Goal: Task Accomplishment & Management: Use online tool/utility

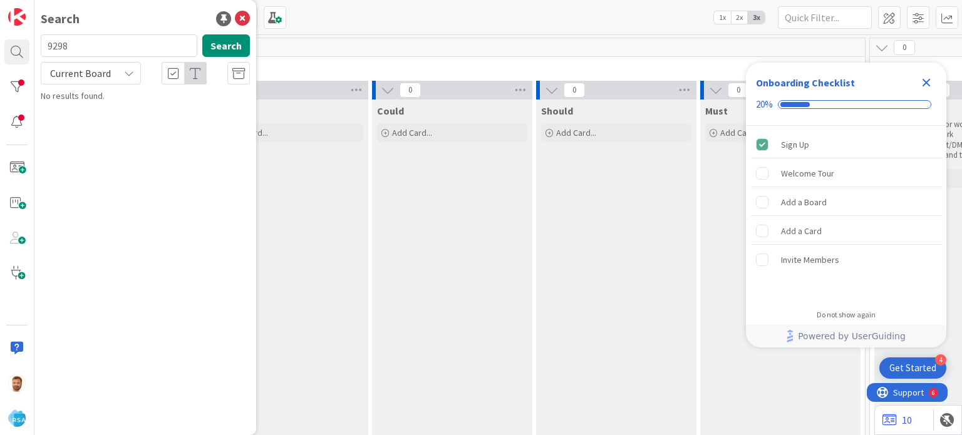
type input "9298"
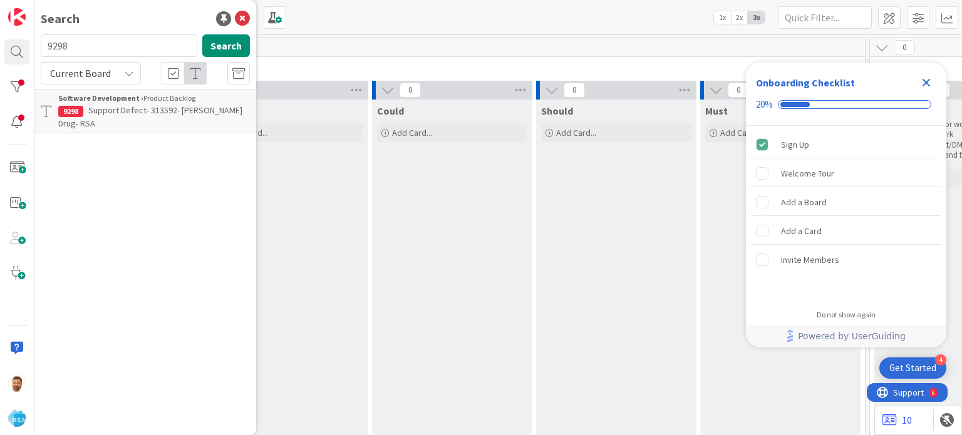
drag, startPoint x: 110, startPoint y: 87, endPoint x: 110, endPoint y: 106, distance: 18.8
click at [110, 106] on span "Support Defect- 313592- [PERSON_NAME] Drug- RSA" at bounding box center [150, 117] width 184 height 24
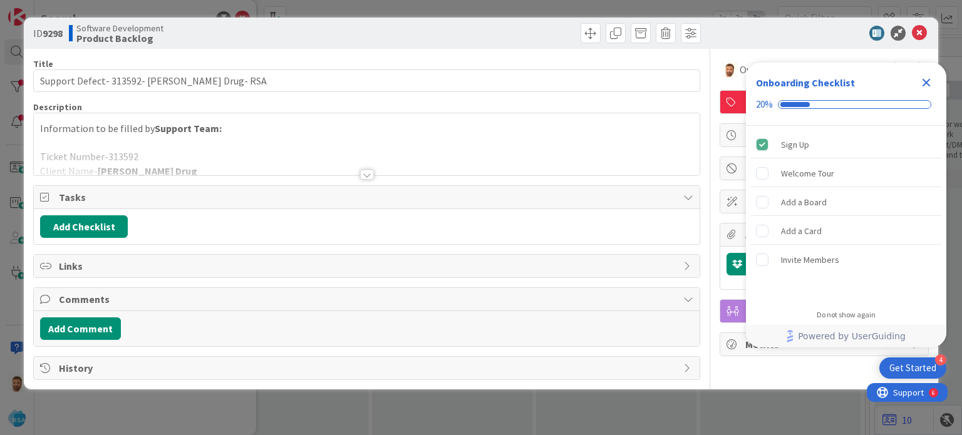
click at [574, 29] on div at bounding box center [535, 33] width 331 height 20
click at [579, 32] on div at bounding box center [535, 33] width 331 height 20
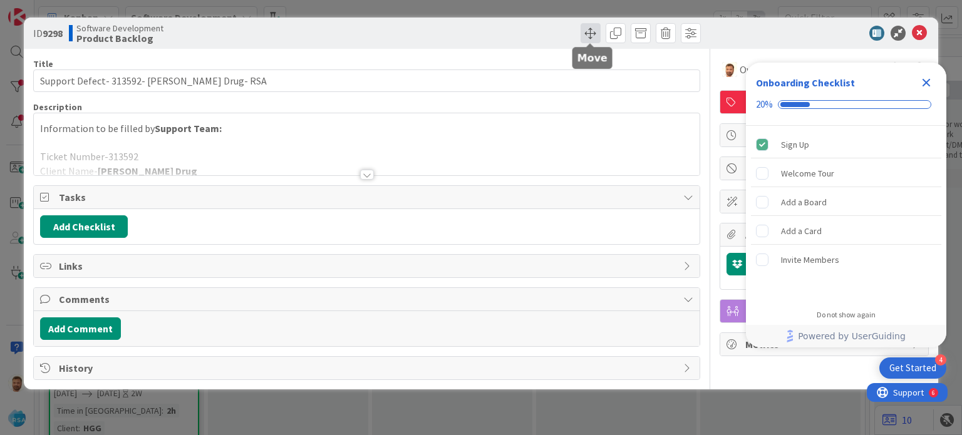
click at [589, 34] on span at bounding box center [590, 33] width 20 height 20
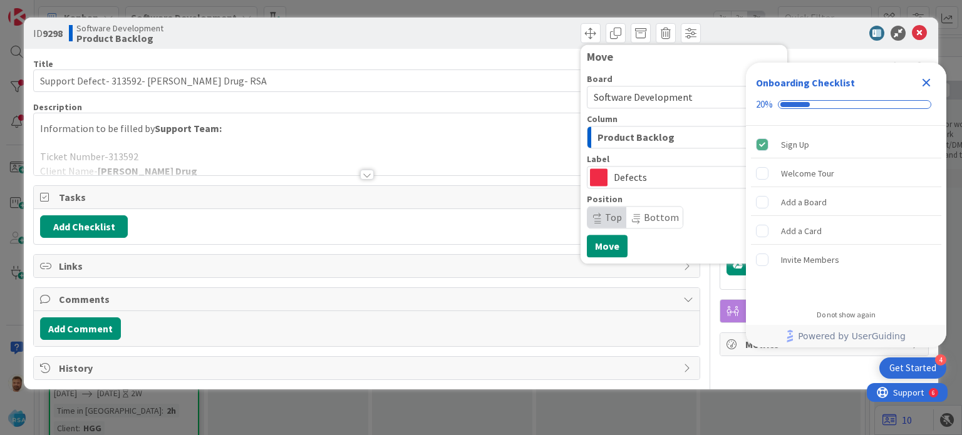
click at [624, 142] on span "Product Backlog" at bounding box center [635, 137] width 77 height 16
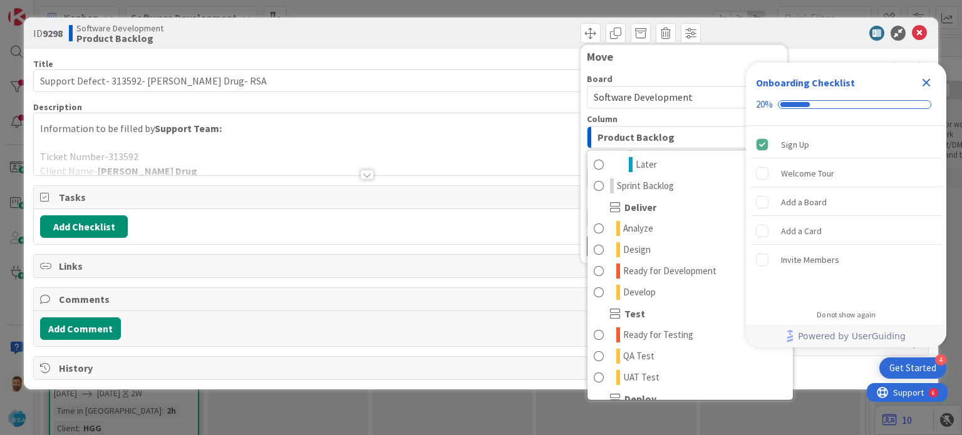
scroll to position [215, 0]
click at [667, 272] on span "Ready for Development" at bounding box center [669, 270] width 93 height 15
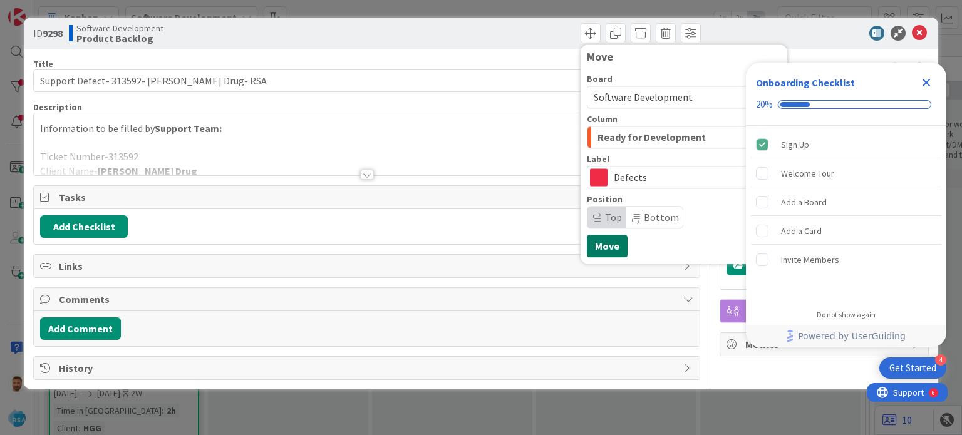
click at [615, 242] on button "Move" at bounding box center [607, 246] width 41 height 23
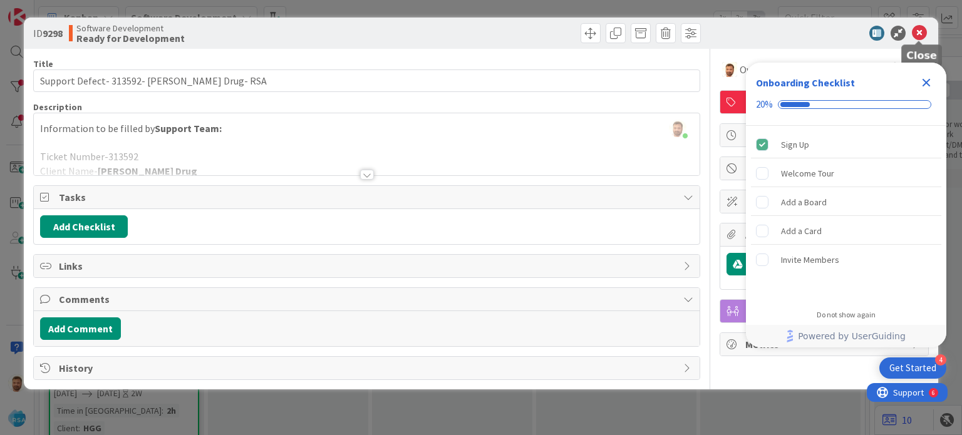
click at [920, 31] on icon at bounding box center [919, 33] width 15 height 15
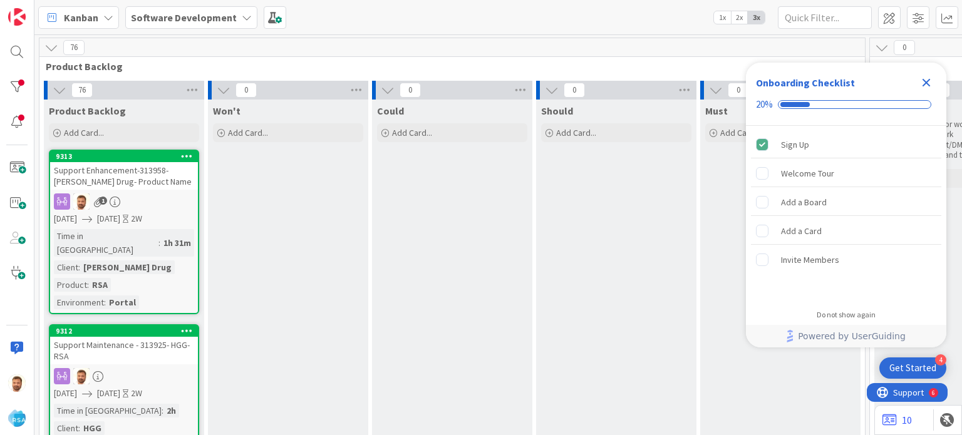
click at [922, 82] on icon "Close Checklist" at bounding box center [925, 82] width 15 height 15
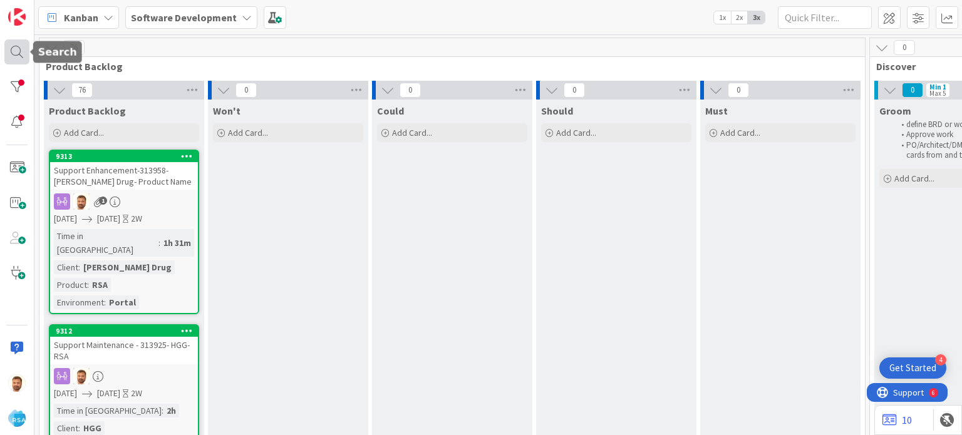
click at [15, 58] on div at bounding box center [16, 51] width 25 height 25
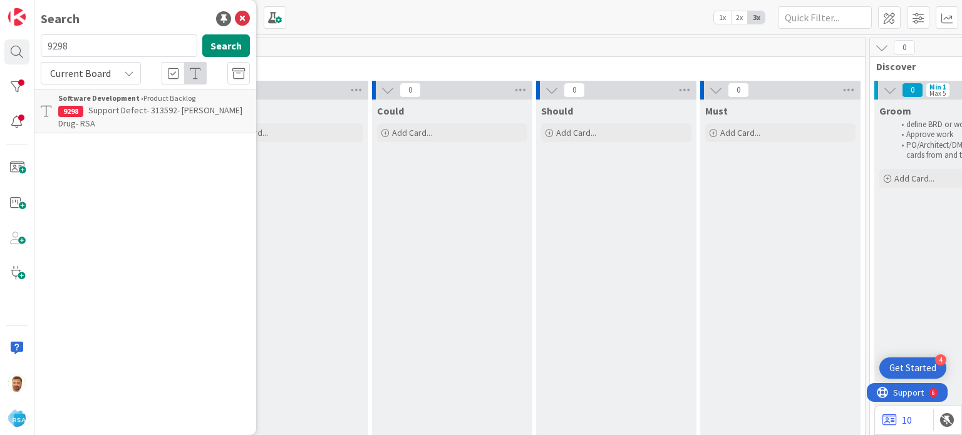
click at [105, 45] on input "9298" at bounding box center [119, 45] width 157 height 23
click at [192, 113] on span "Support Defect- 313592- [PERSON_NAME] Drug- RSA" at bounding box center [150, 117] width 184 height 24
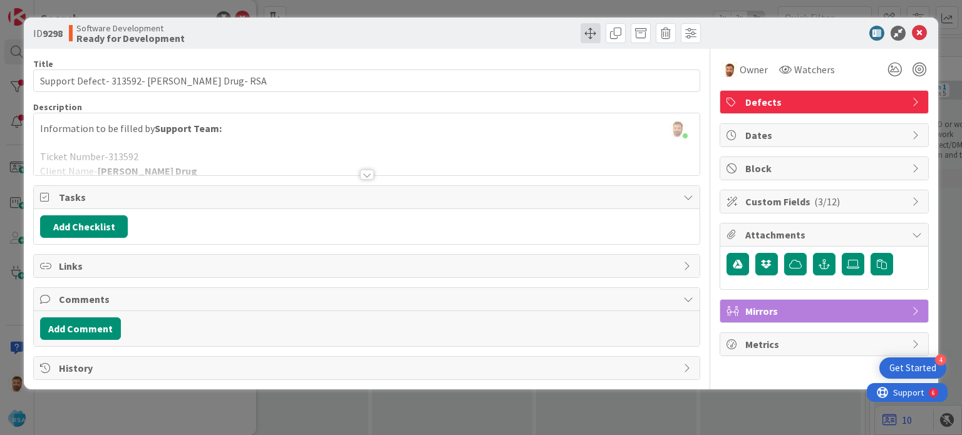
click at [591, 33] on span at bounding box center [590, 33] width 20 height 20
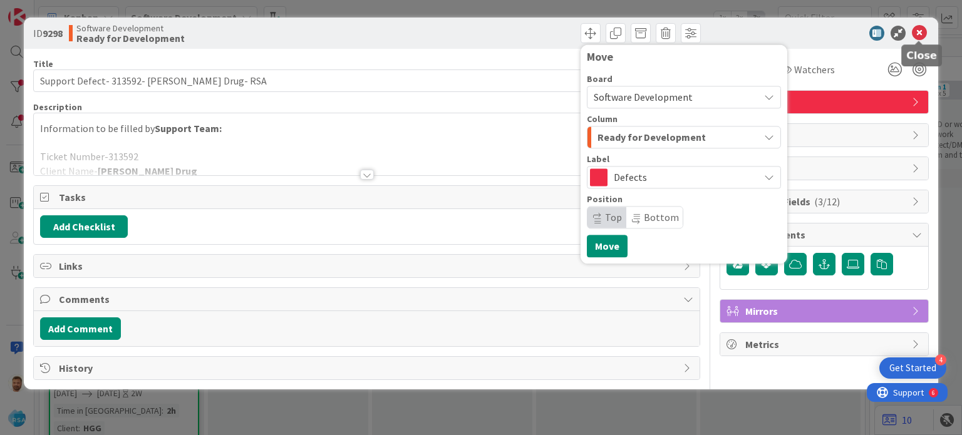
click at [922, 30] on icon at bounding box center [919, 33] width 15 height 15
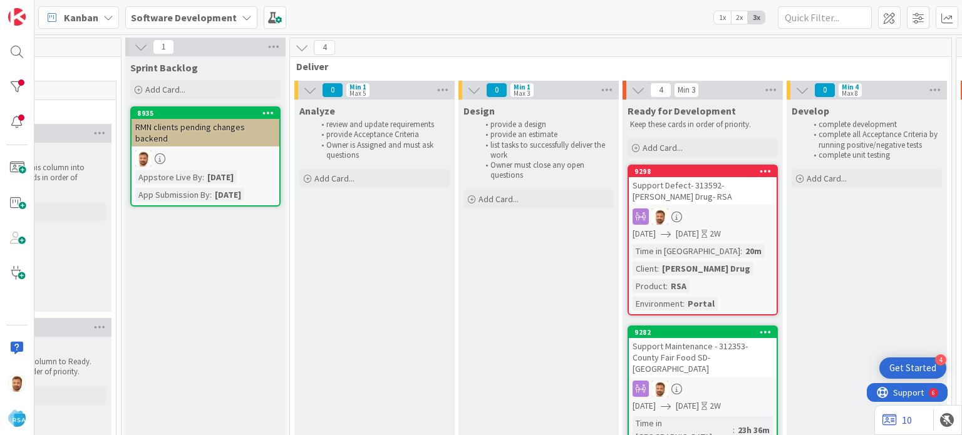
scroll to position [0, 1141]
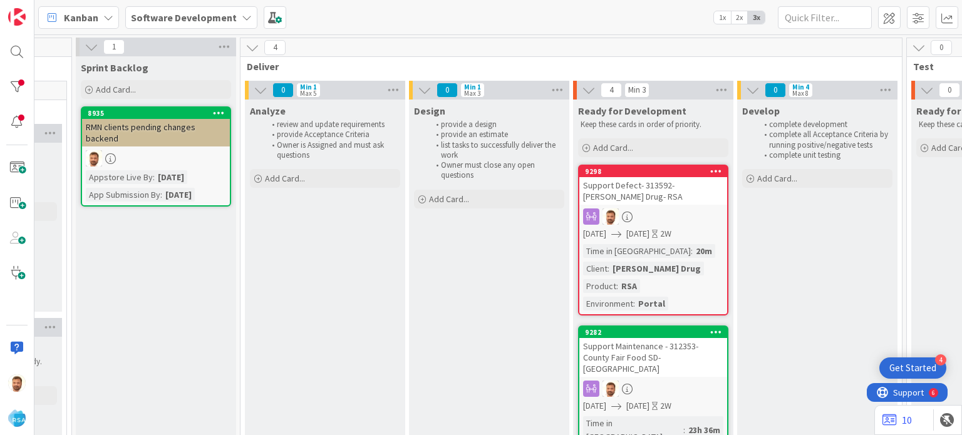
click at [611, 188] on div "Support Defect- 313592- [PERSON_NAME] Drug- RSA" at bounding box center [653, 191] width 148 height 28
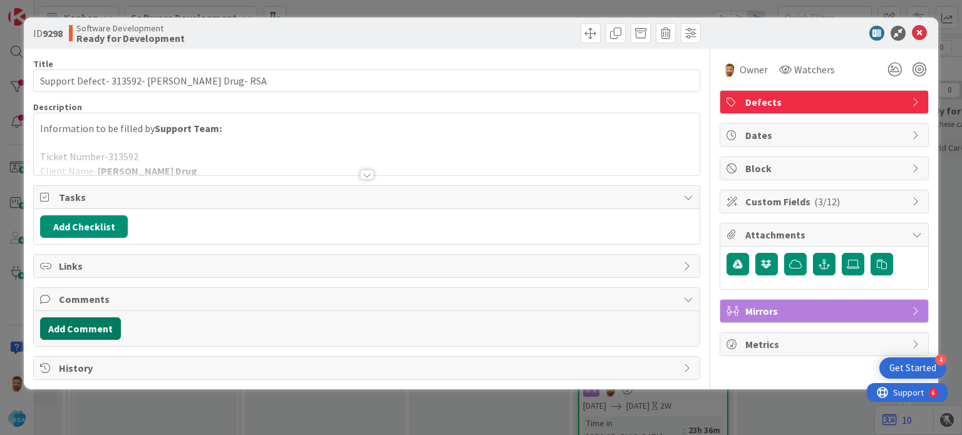
click at [95, 322] on button "Add Comment" at bounding box center [80, 328] width 81 height 23
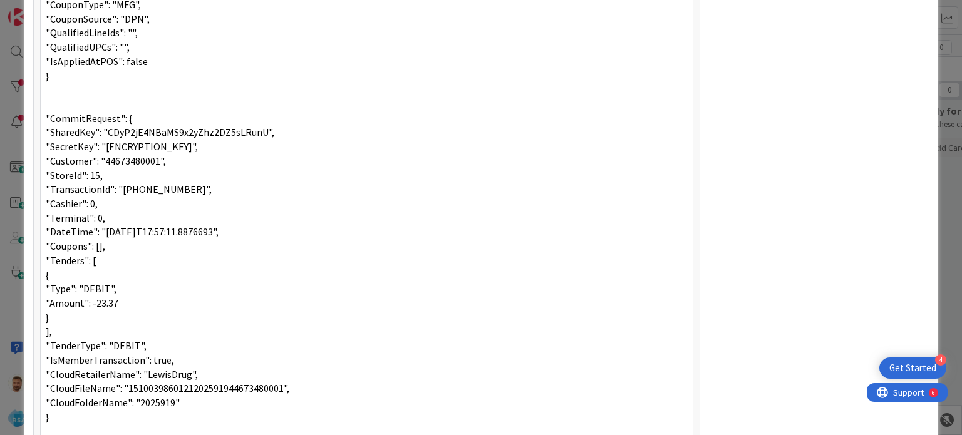
scroll to position [715, 0]
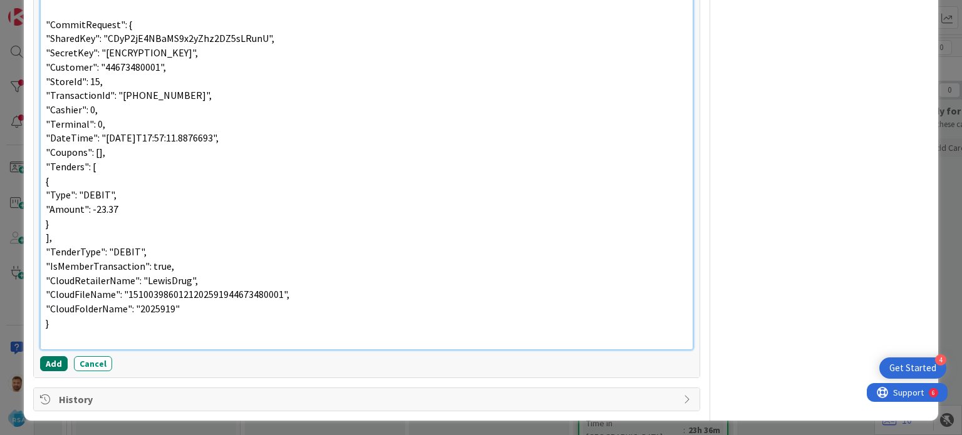
click at [49, 359] on button "Add" at bounding box center [54, 363] width 28 height 15
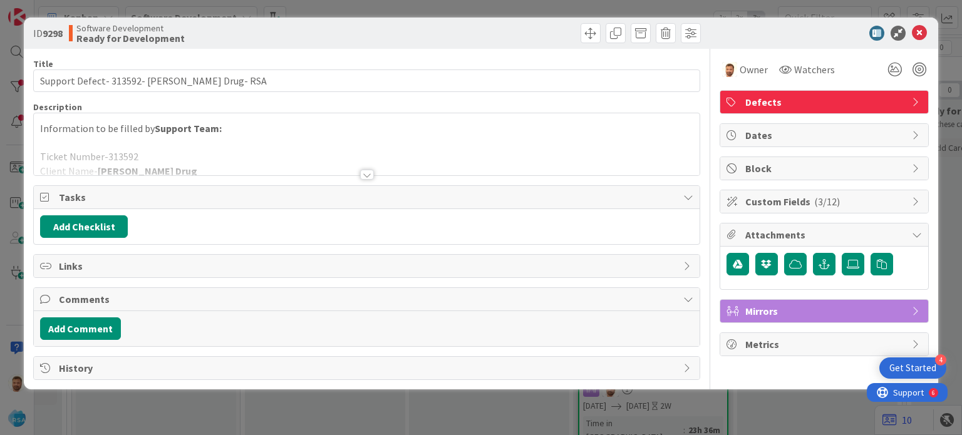
scroll to position [0, 0]
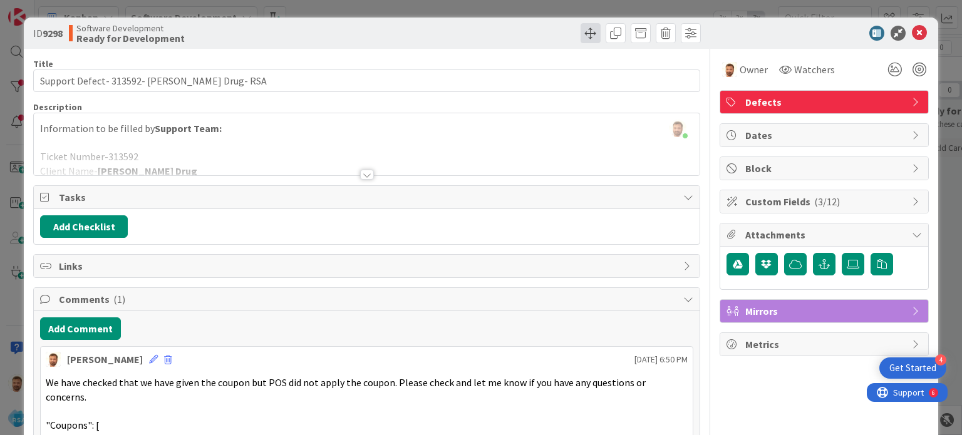
click at [580, 30] on span at bounding box center [590, 33] width 20 height 20
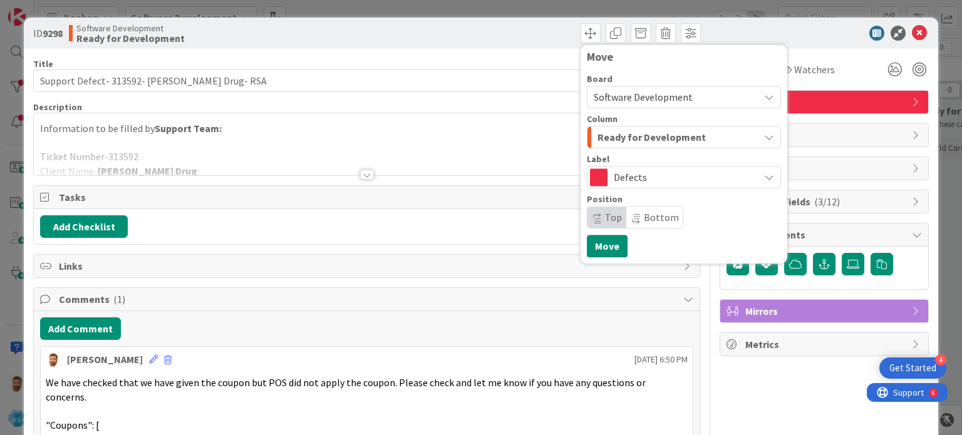
click at [622, 144] on span "Ready for Development" at bounding box center [651, 137] width 108 height 16
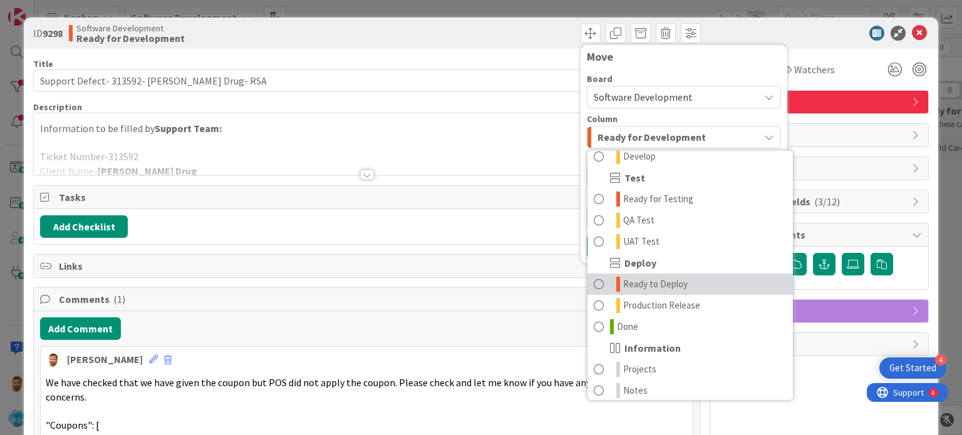
scroll to position [353, 0]
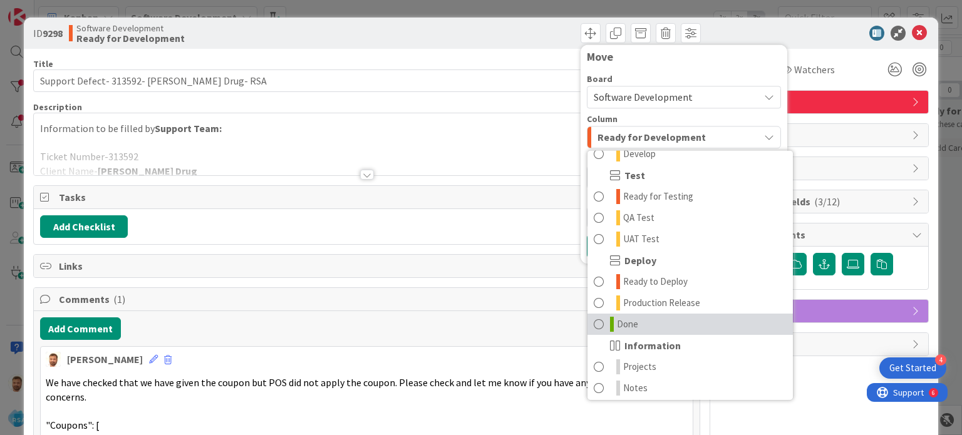
click at [634, 321] on link "Done" at bounding box center [689, 324] width 205 height 21
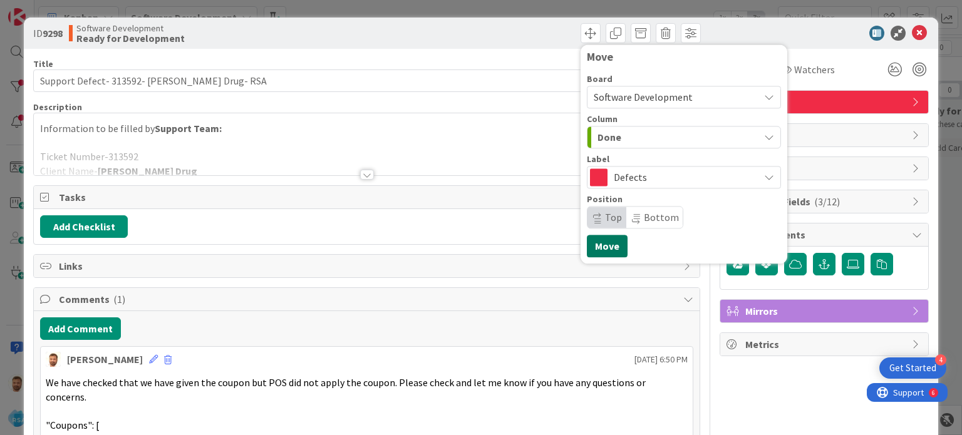
click at [594, 243] on button "Move" at bounding box center [607, 246] width 41 height 23
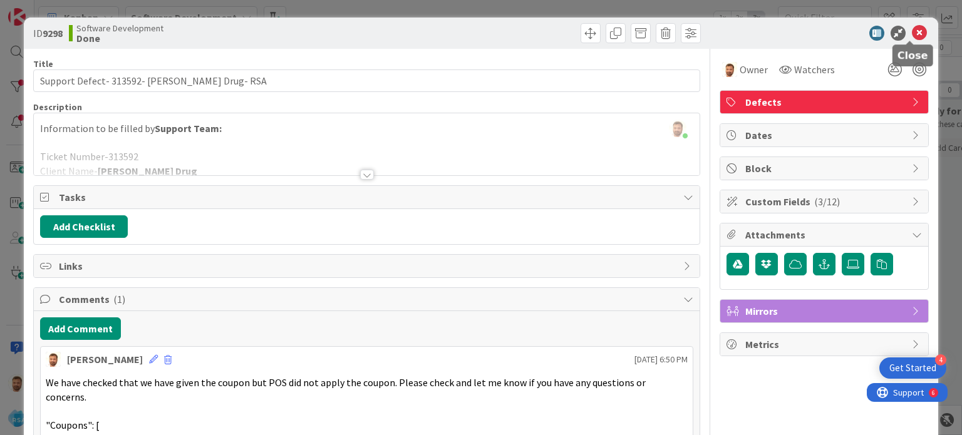
scroll to position [12, 0]
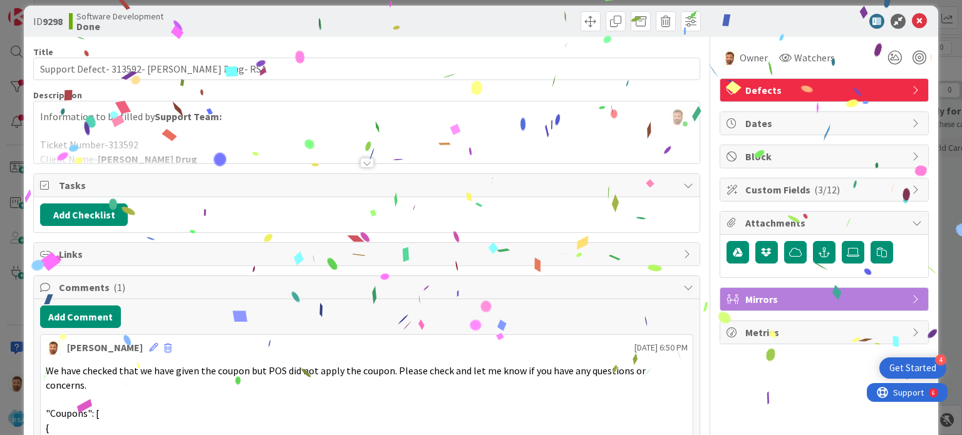
click at [912, 23] on icon at bounding box center [919, 21] width 15 height 15
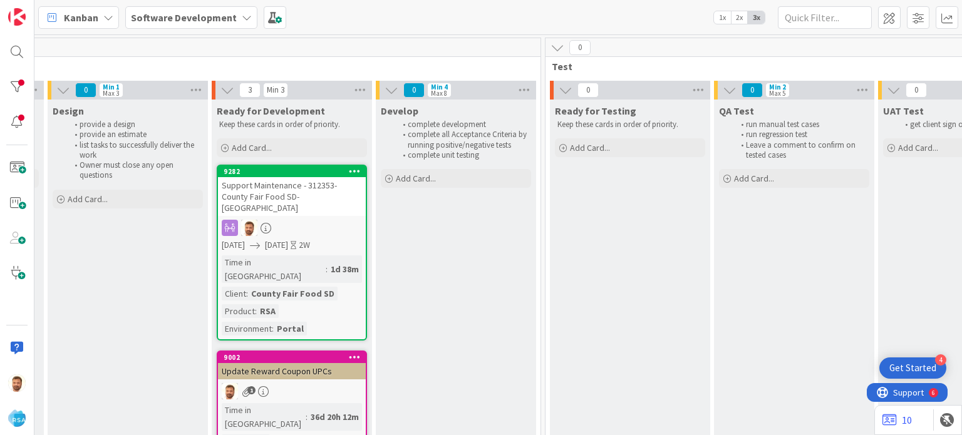
scroll to position [0, 1502]
click at [18, 51] on div at bounding box center [16, 51] width 25 height 25
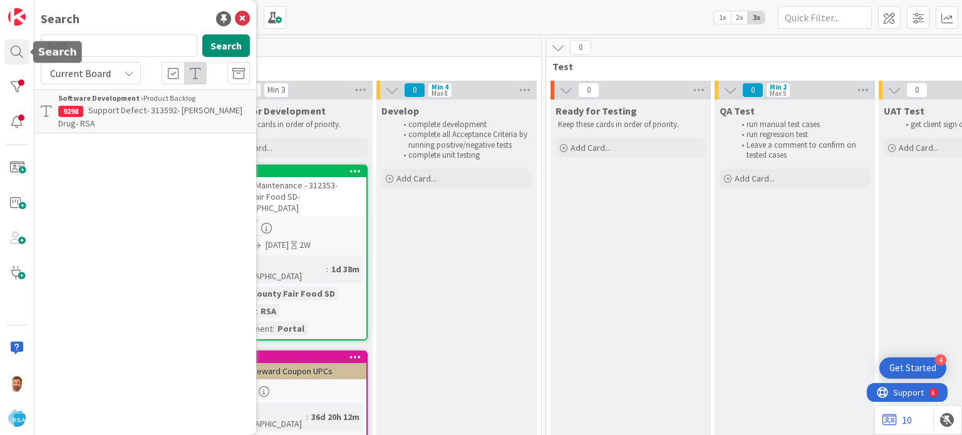
click at [90, 47] on input "9298" at bounding box center [119, 45] width 157 height 23
type input "9313"
click at [103, 106] on span "Support Enhancement-313958- [PERSON_NAME] Drug- Product Name" at bounding box center [130, 117] width 145 height 24
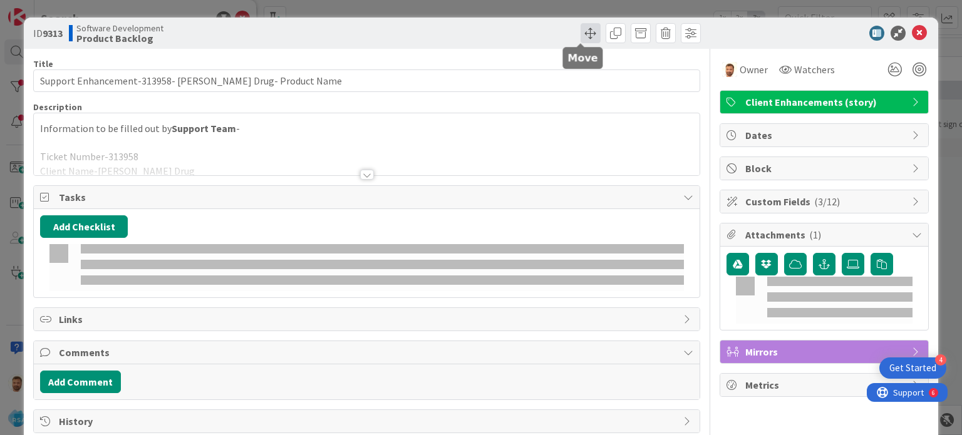
click at [580, 30] on span at bounding box center [590, 33] width 20 height 20
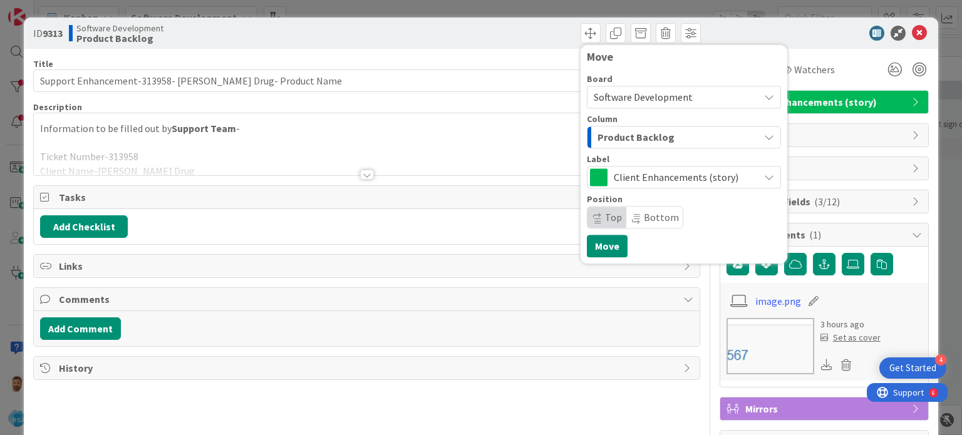
click at [597, 135] on span "Product Backlog" at bounding box center [635, 137] width 77 height 16
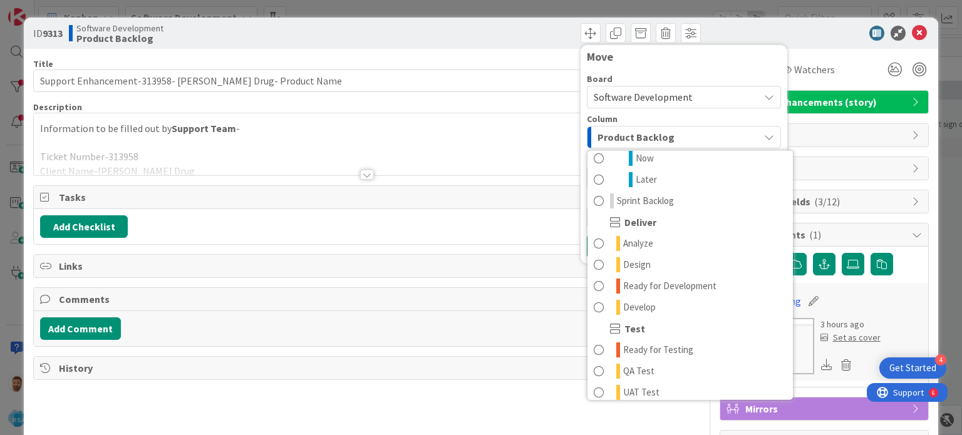
scroll to position [200, 0]
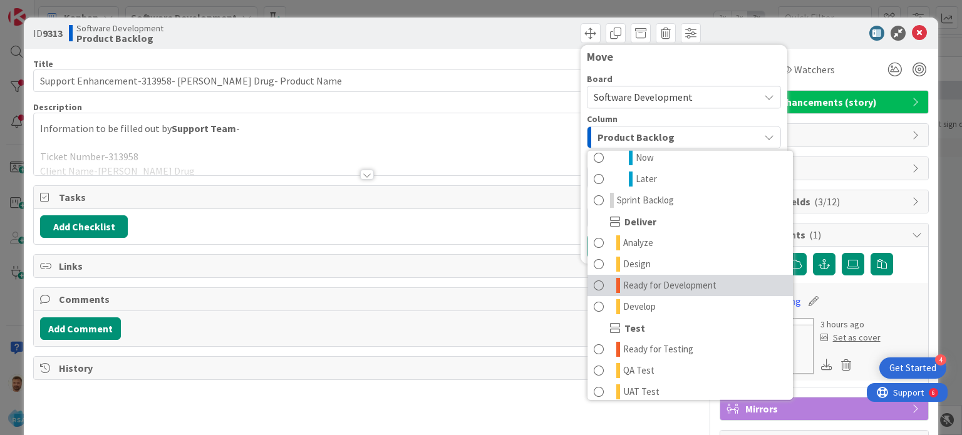
click at [594, 285] on span at bounding box center [599, 285] width 10 height 15
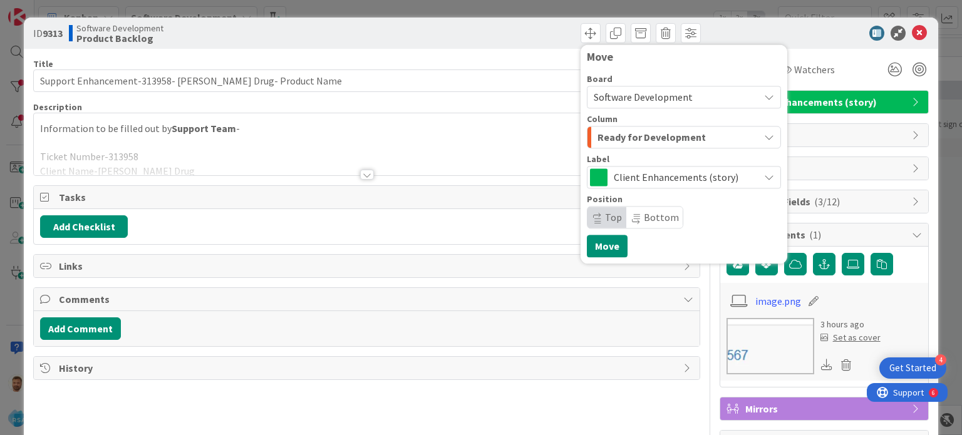
scroll to position [0, 0]
click at [594, 250] on button "Move" at bounding box center [607, 246] width 41 height 23
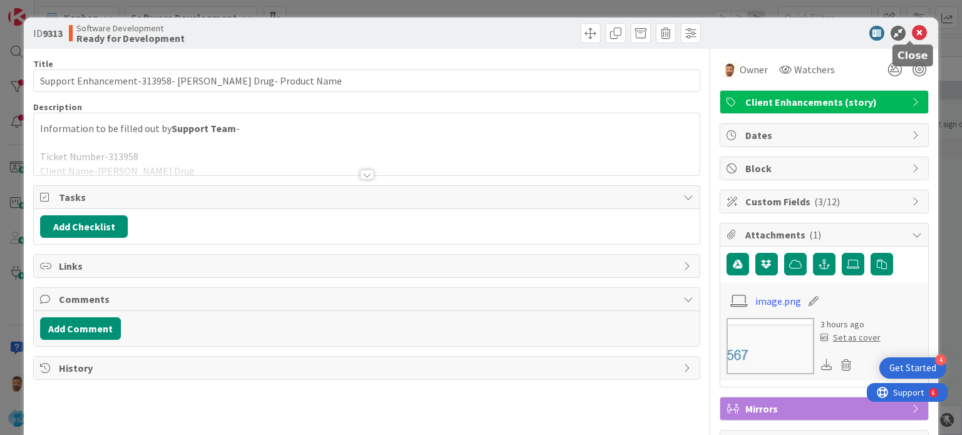
click at [912, 30] on icon at bounding box center [919, 33] width 15 height 15
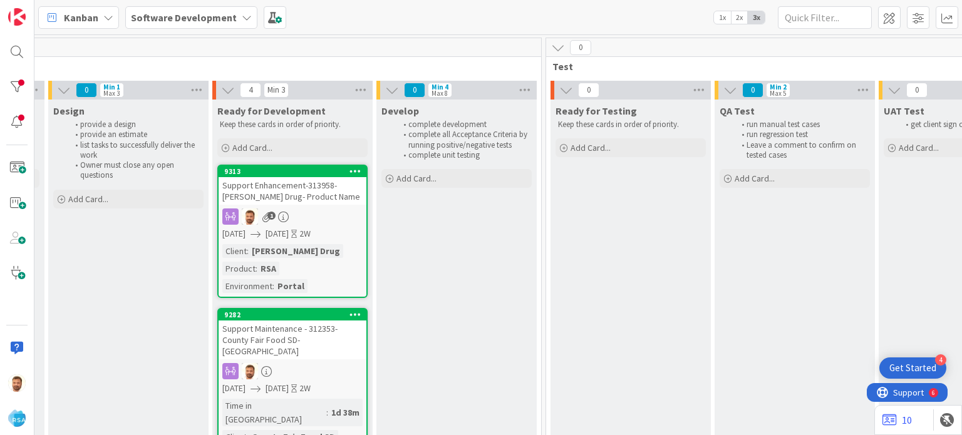
click at [275, 183] on div "Support Enhancement-313958- [PERSON_NAME] Drug- Product Name" at bounding box center [292, 191] width 148 height 28
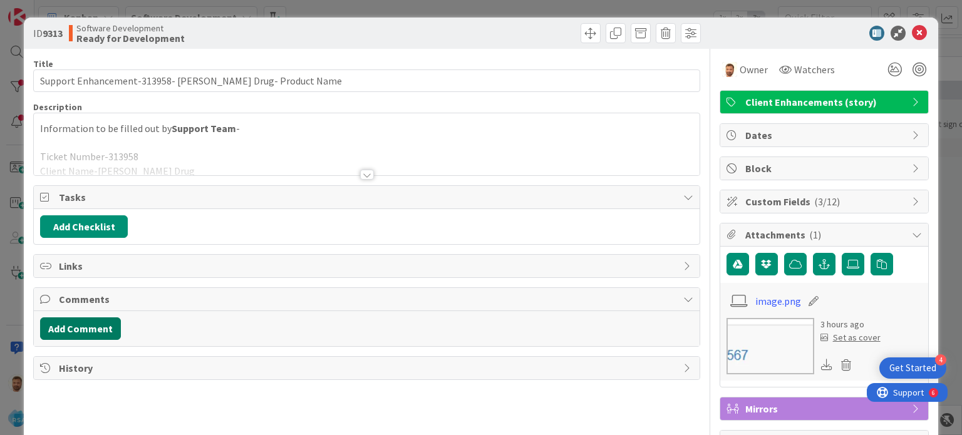
click at [102, 329] on button "Add Comment" at bounding box center [80, 328] width 81 height 23
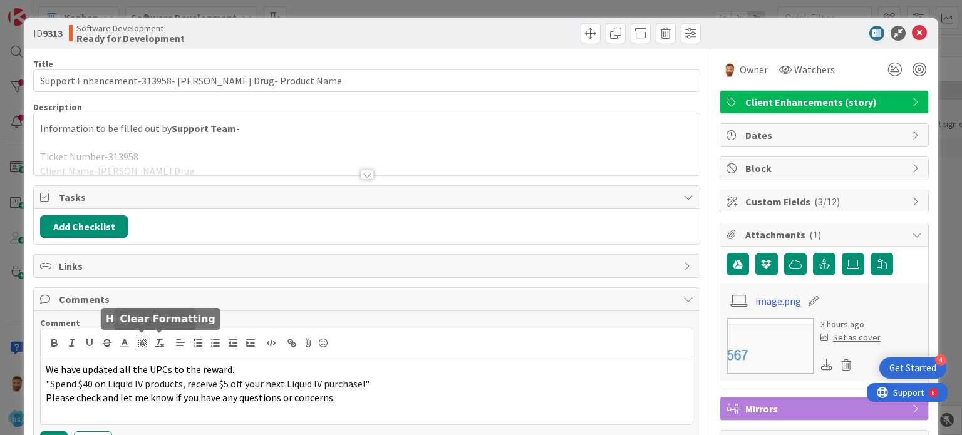
scroll to position [75, 0]
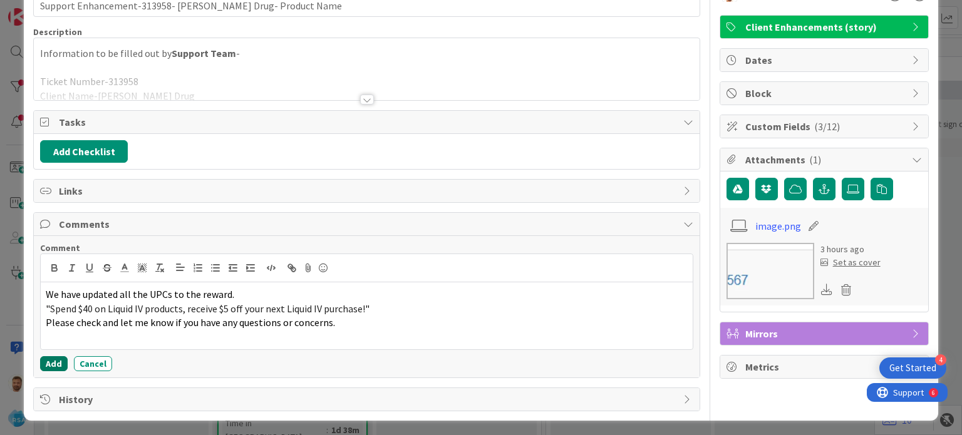
click at [60, 367] on button "Add" at bounding box center [54, 363] width 28 height 15
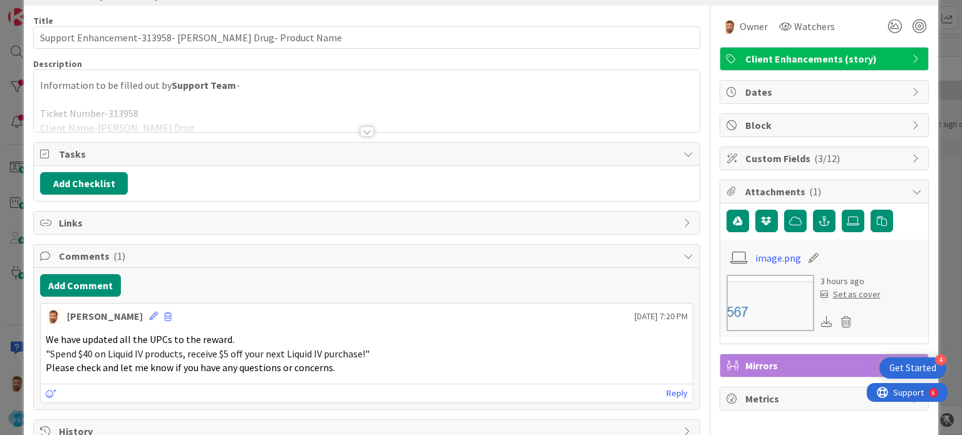
scroll to position [0, 0]
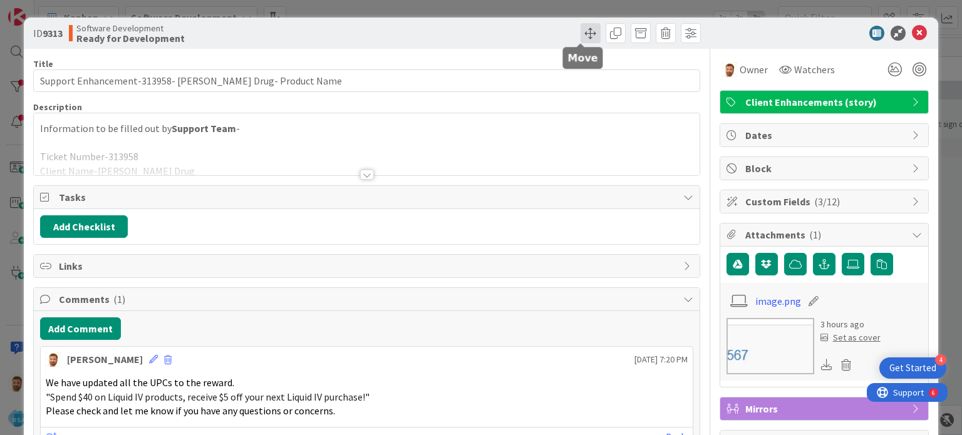
click at [581, 37] on span at bounding box center [590, 33] width 20 height 20
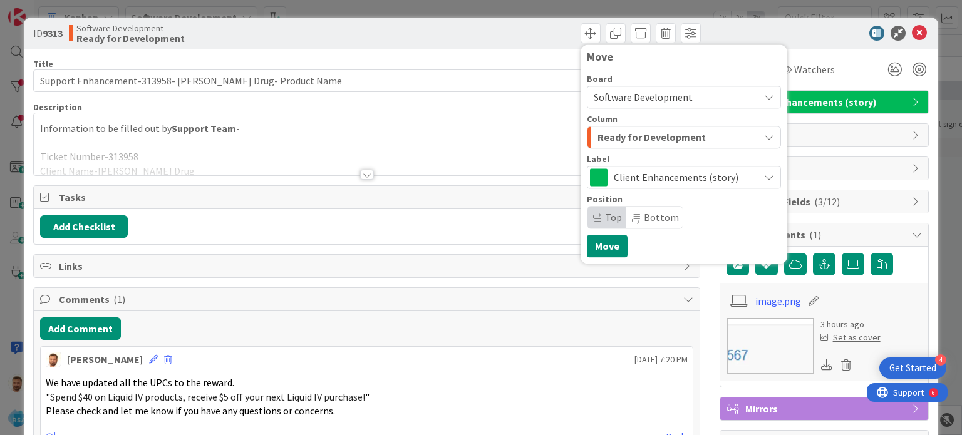
click at [615, 135] on span "Ready for Development" at bounding box center [651, 137] width 108 height 16
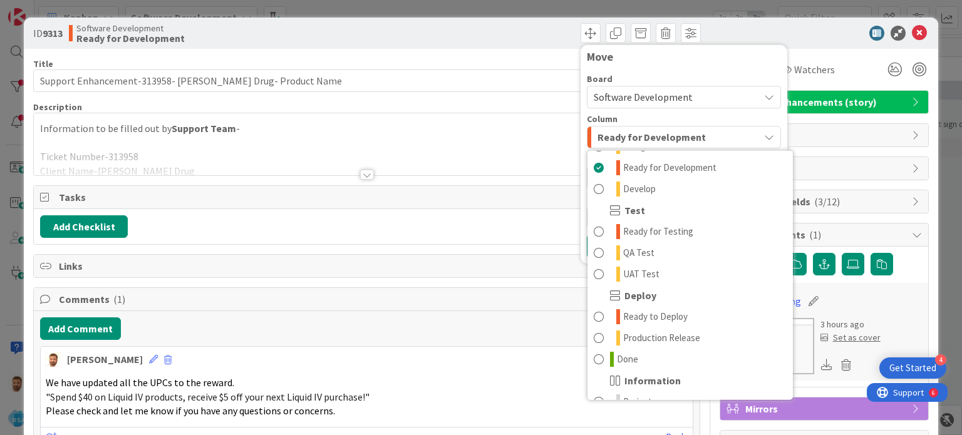
scroll to position [319, 0]
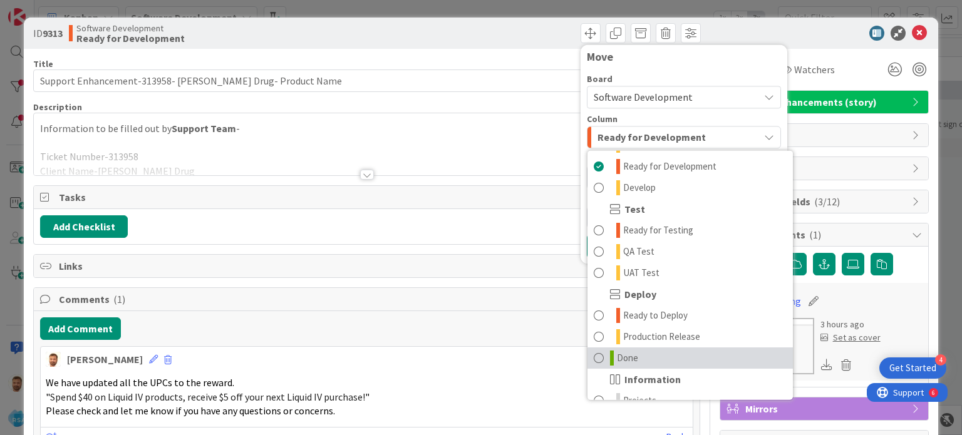
click at [617, 362] on span "Done" at bounding box center [627, 358] width 21 height 15
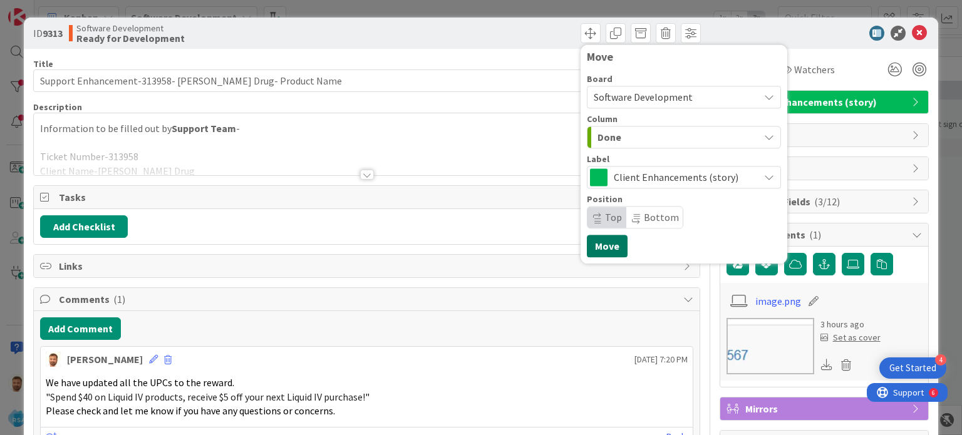
click at [603, 242] on button "Move" at bounding box center [607, 246] width 41 height 23
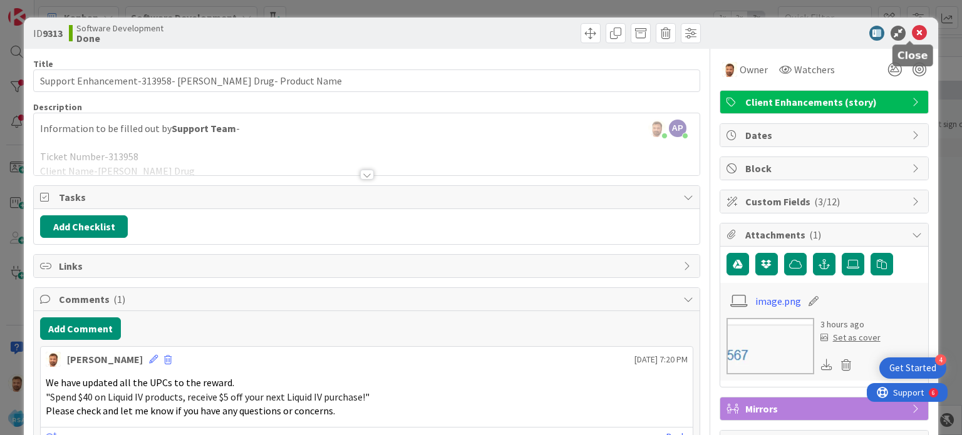
click at [912, 29] on icon at bounding box center [919, 33] width 15 height 15
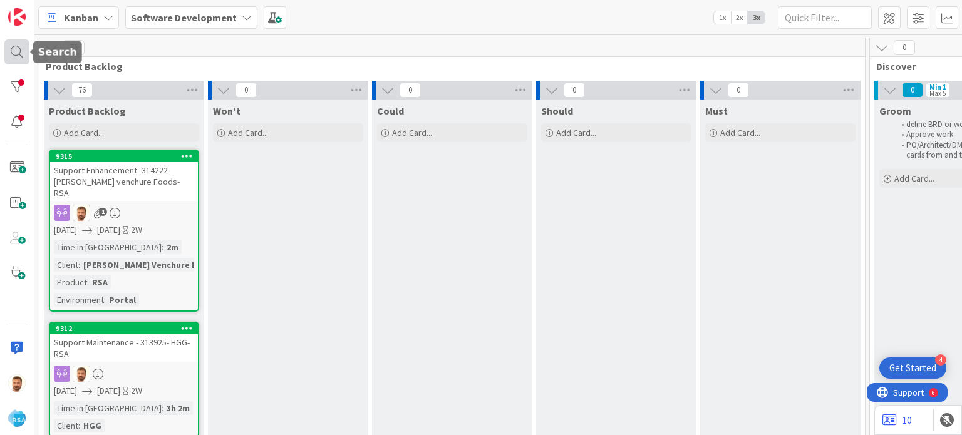
click at [15, 50] on div at bounding box center [16, 51] width 25 height 25
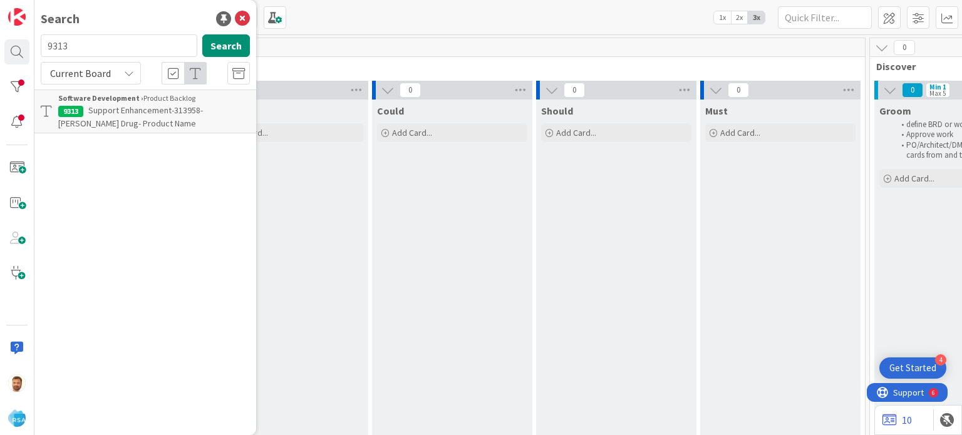
click at [88, 54] on input "9313" at bounding box center [119, 45] width 157 height 23
type input "9307"
click at [104, 113] on span "Support Maintenance - 313914-[PERSON_NAME] Drug-RSA" at bounding box center [130, 117] width 145 height 24
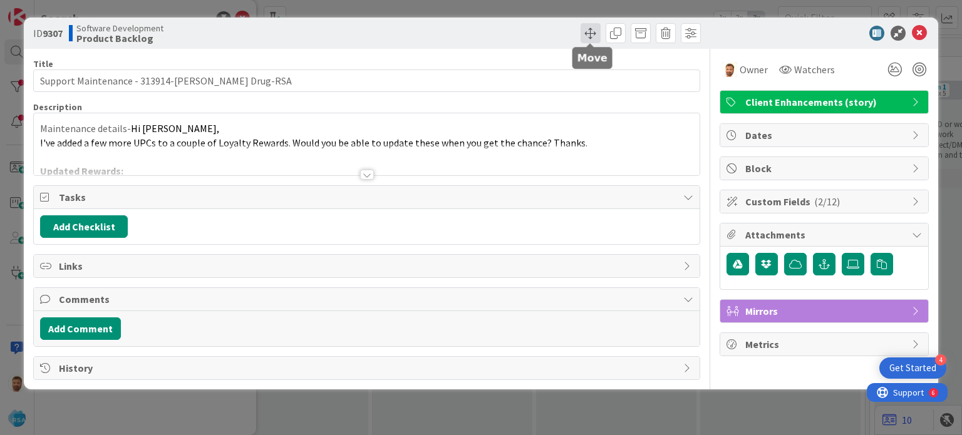
click at [585, 34] on span at bounding box center [590, 33] width 20 height 20
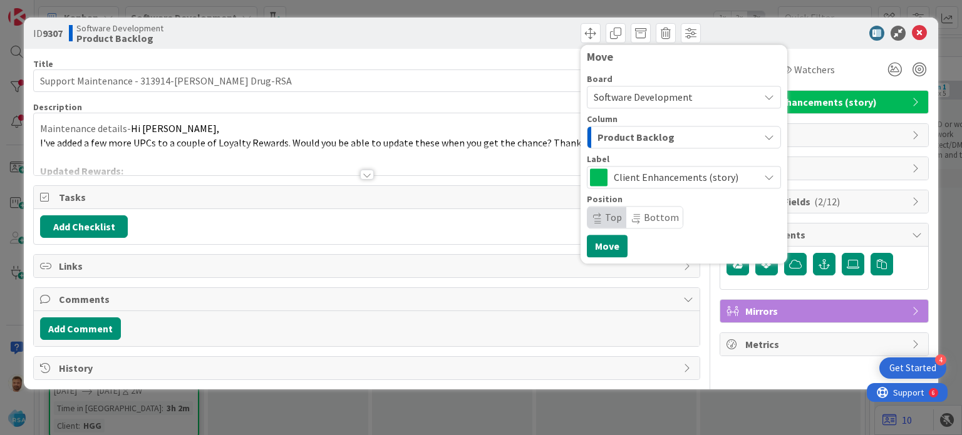
click at [612, 139] on span "Product Backlog" at bounding box center [635, 137] width 77 height 16
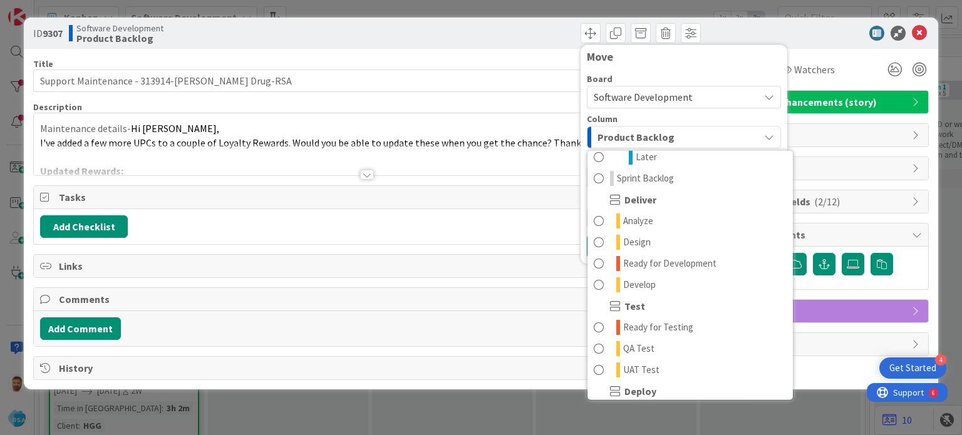
scroll to position [223, 0]
click at [656, 262] on span "Ready for Development" at bounding box center [669, 262] width 93 height 15
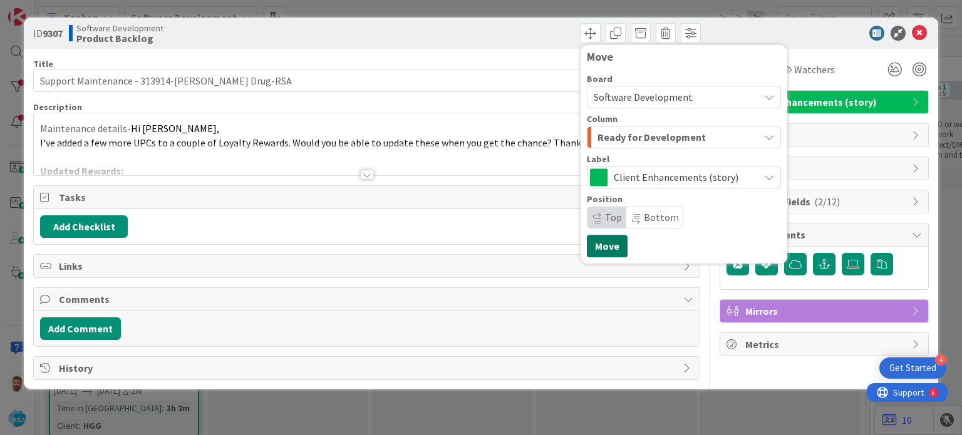
click at [597, 244] on button "Move" at bounding box center [607, 246] width 41 height 23
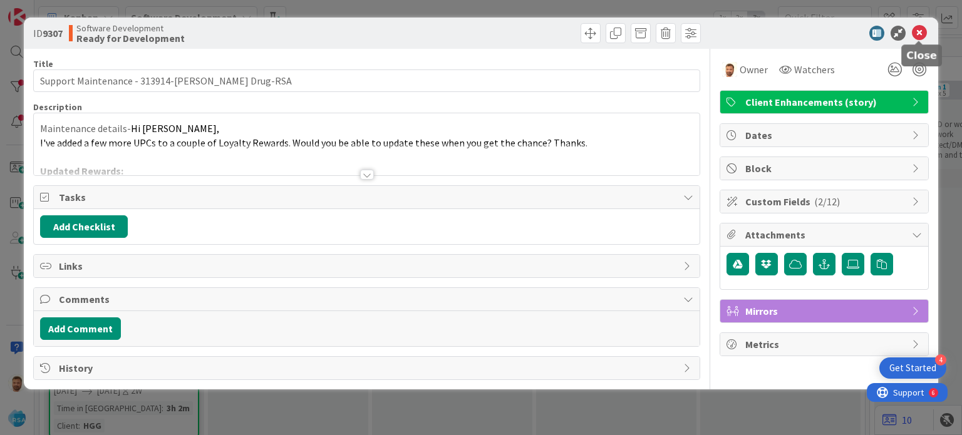
click at [917, 31] on icon at bounding box center [919, 33] width 15 height 15
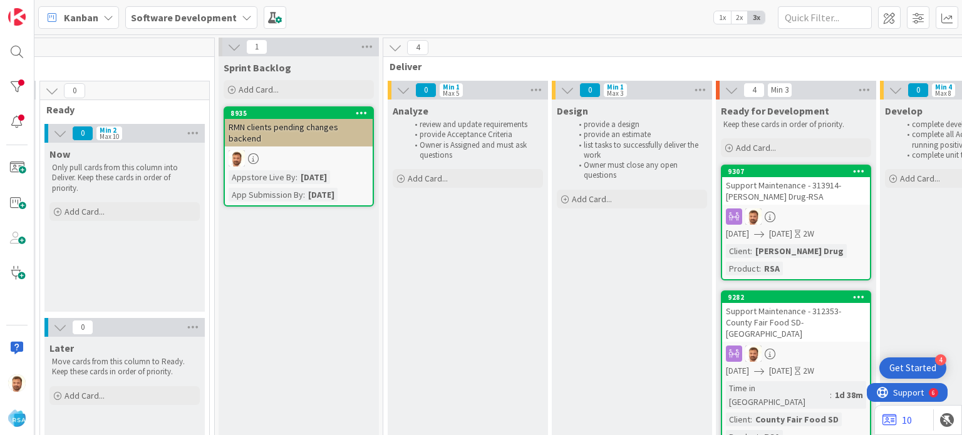
scroll to position [0, 1001]
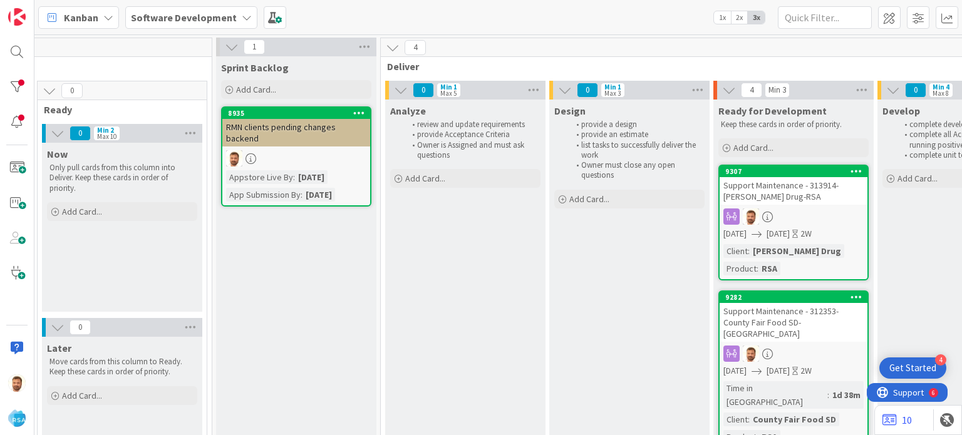
click at [761, 191] on div "Support Maintenance - 313914-[PERSON_NAME] Drug-RSA" at bounding box center [793, 191] width 148 height 28
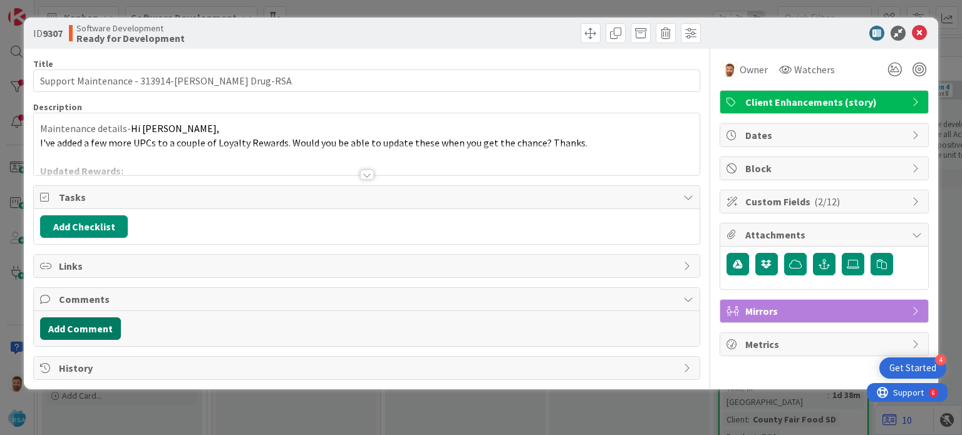
click at [106, 335] on button "Add Comment" at bounding box center [80, 328] width 81 height 23
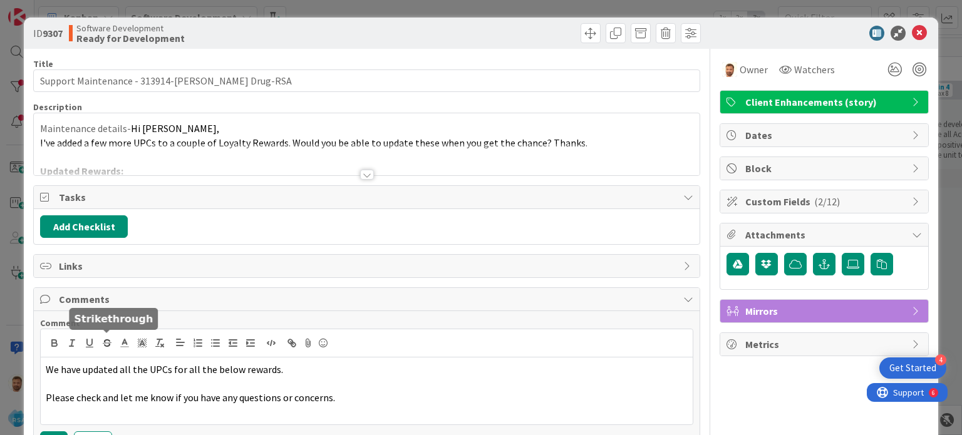
scroll to position [75, 0]
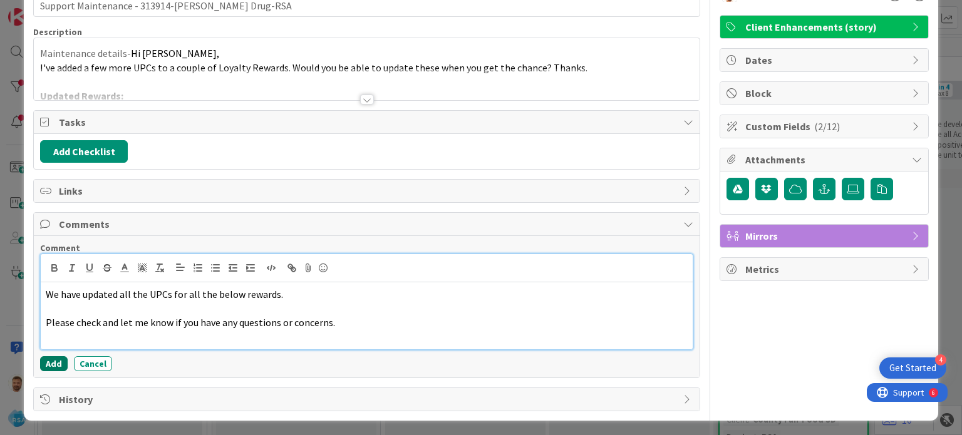
click at [60, 365] on button "Add" at bounding box center [54, 363] width 28 height 15
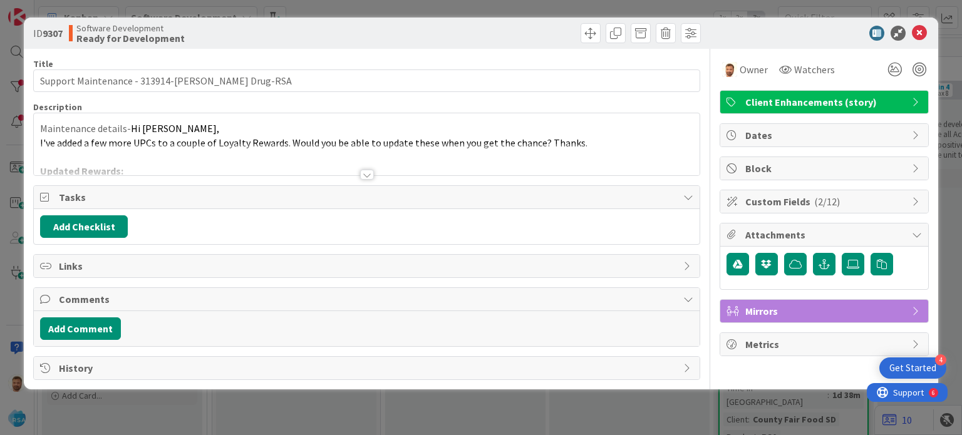
scroll to position [0, 0]
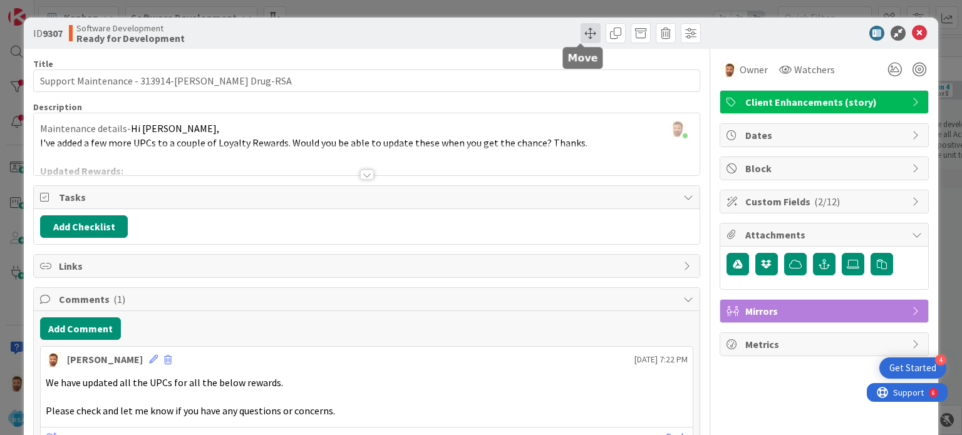
click at [581, 35] on span at bounding box center [590, 33] width 20 height 20
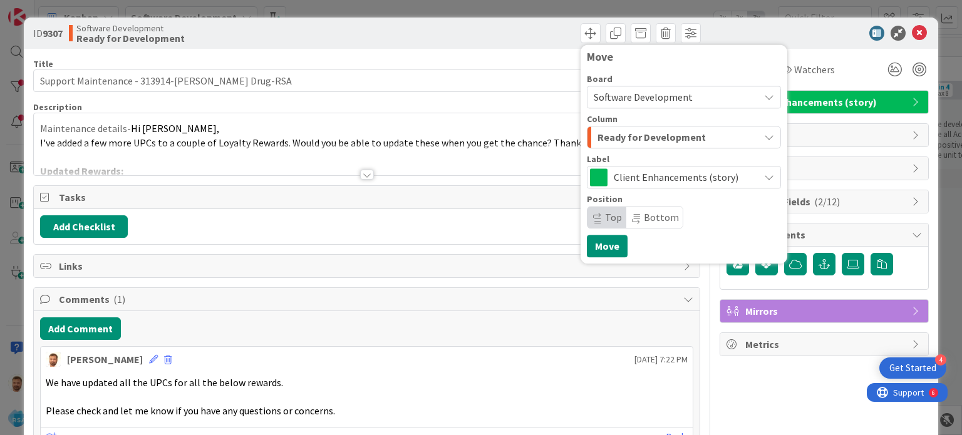
click at [618, 142] on span "Ready for Development" at bounding box center [651, 137] width 108 height 16
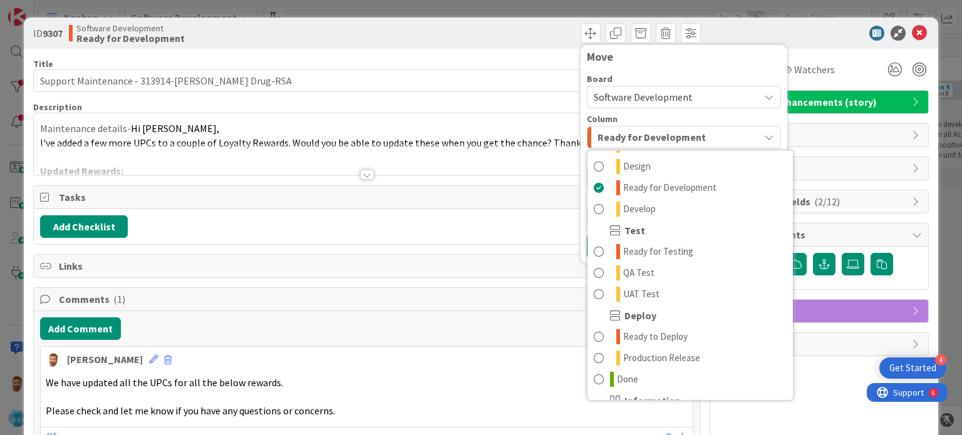
scroll to position [346, 0]
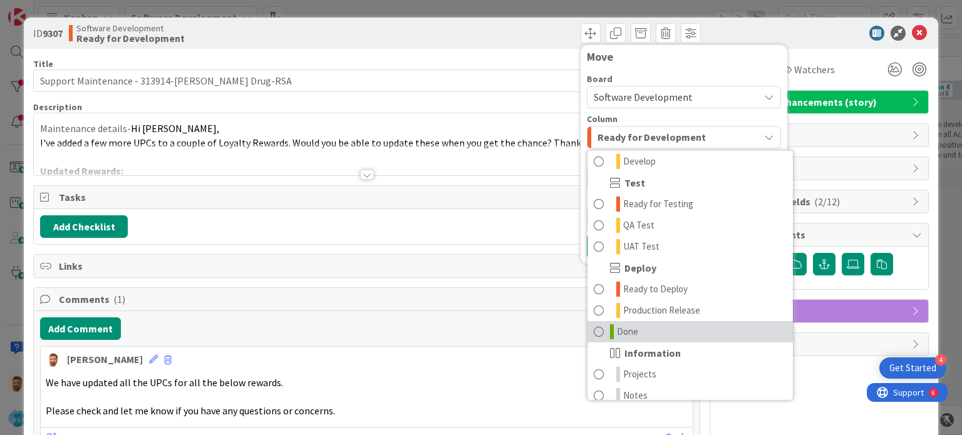
click at [617, 331] on span "Done" at bounding box center [627, 331] width 21 height 15
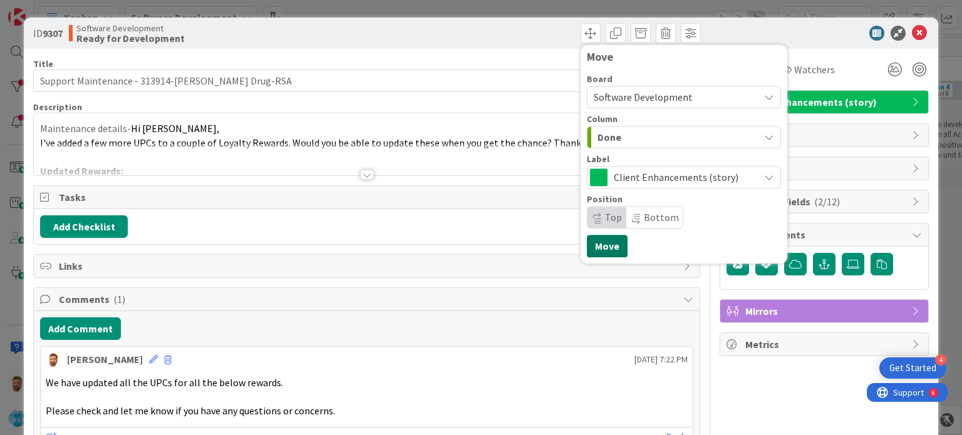
click at [599, 245] on button "Move" at bounding box center [607, 246] width 41 height 23
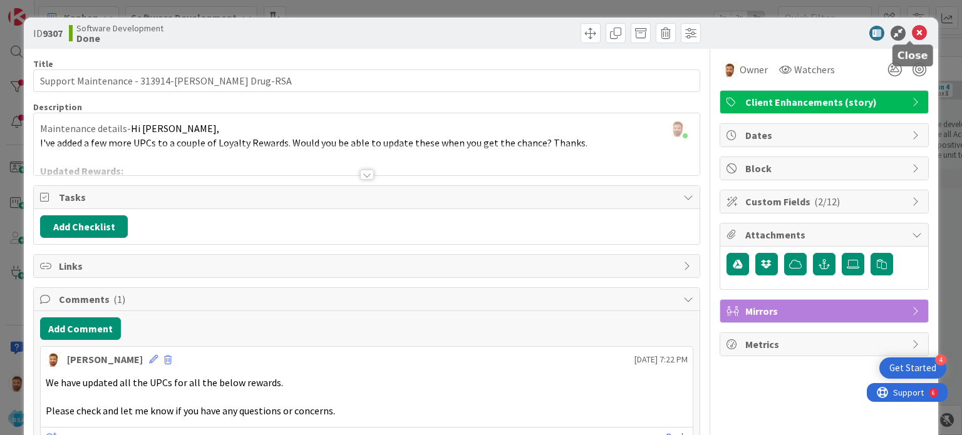
click at [912, 36] on icon at bounding box center [919, 33] width 15 height 15
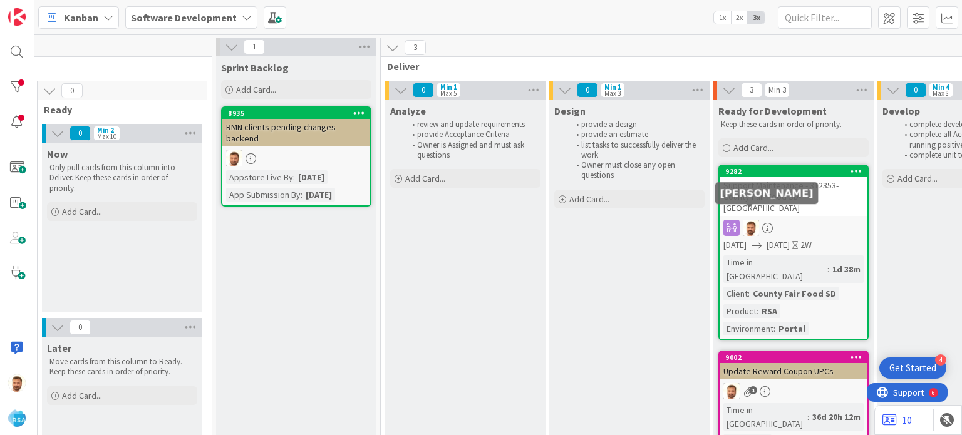
click at [754, 190] on div "Support Maintenance - 312353- County Fair Food SD-[GEOGRAPHIC_DATA]" at bounding box center [793, 196] width 148 height 39
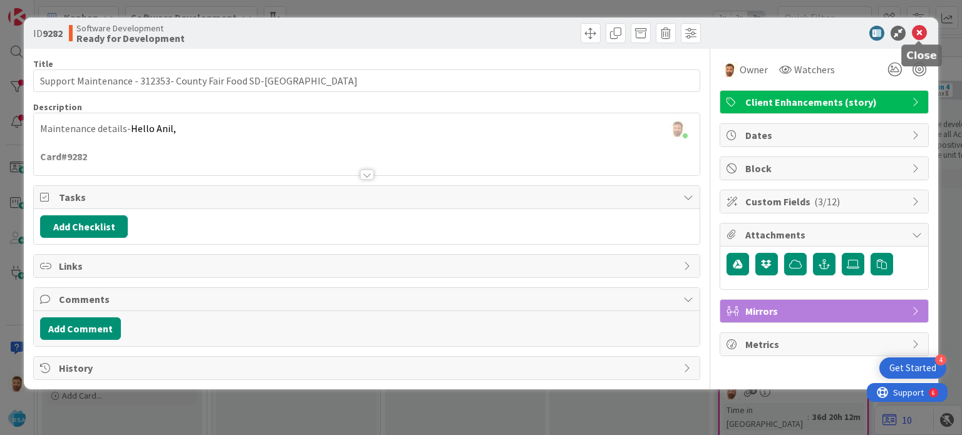
click at [919, 34] on icon at bounding box center [919, 33] width 15 height 15
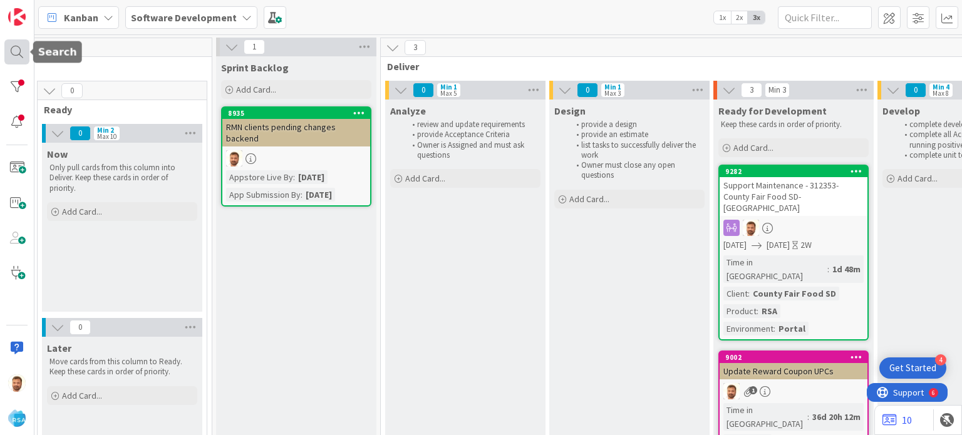
click at [16, 51] on div at bounding box center [16, 51] width 25 height 25
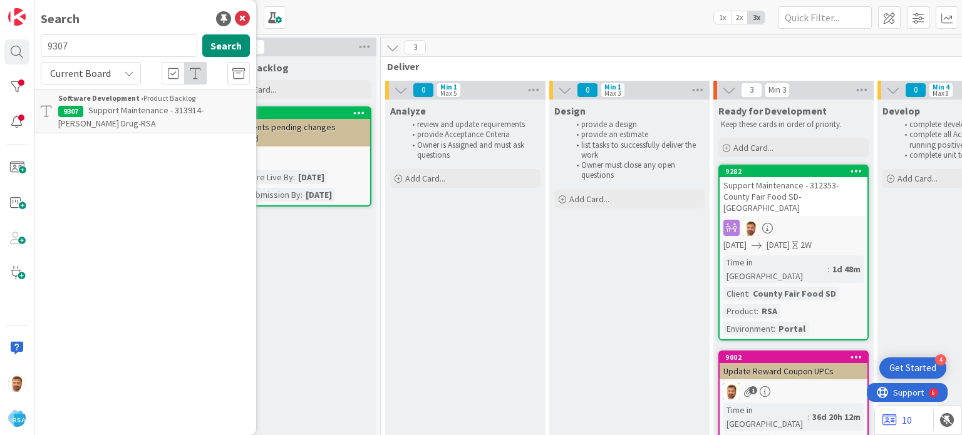
click at [98, 56] on input "9307" at bounding box center [119, 45] width 157 height 23
type input "9308"
click at [114, 102] on b "Software Development ›" at bounding box center [100, 97] width 85 height 9
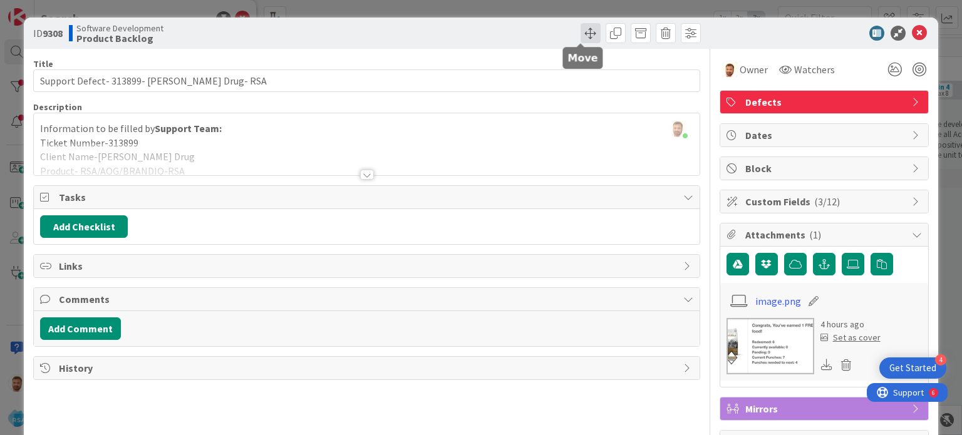
click at [580, 39] on span at bounding box center [590, 33] width 20 height 20
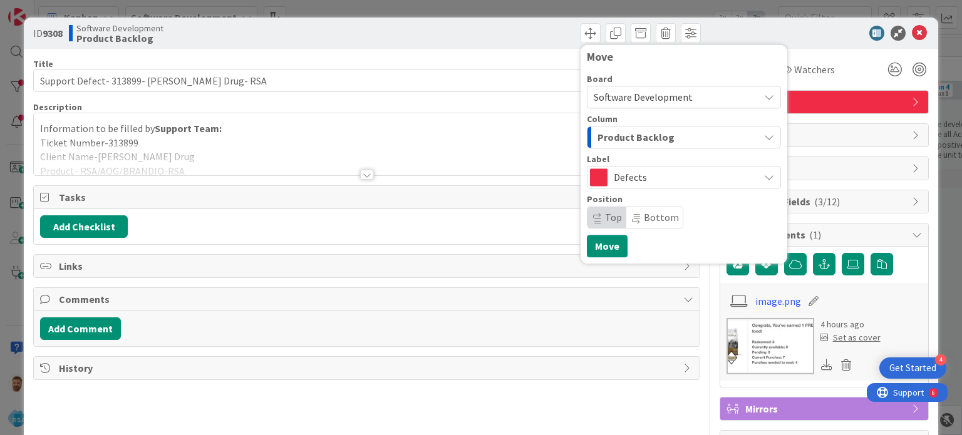
click at [612, 135] on span "Product Backlog" at bounding box center [635, 137] width 77 height 16
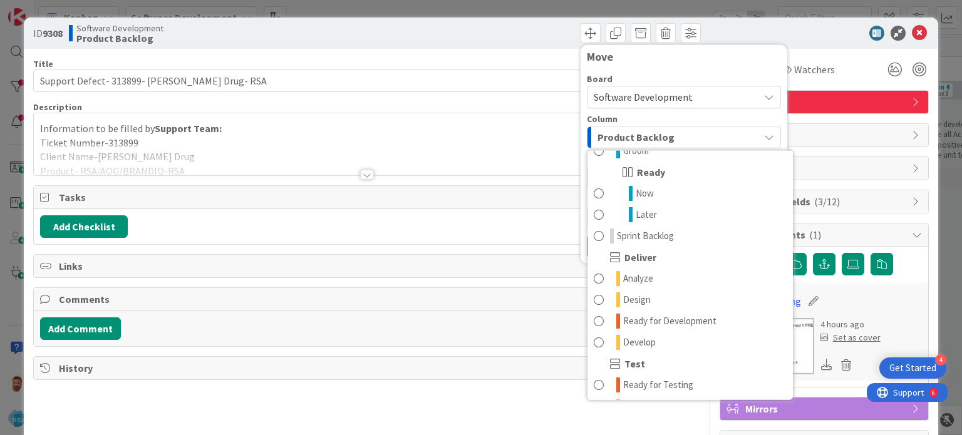
scroll to position [168, 0]
click at [686, 257] on div "Deliver" at bounding box center [689, 254] width 205 height 21
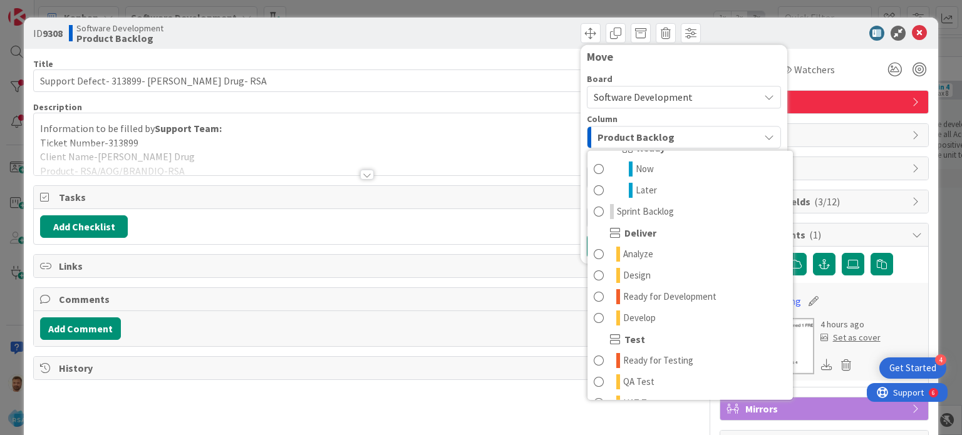
scroll to position [190, 0]
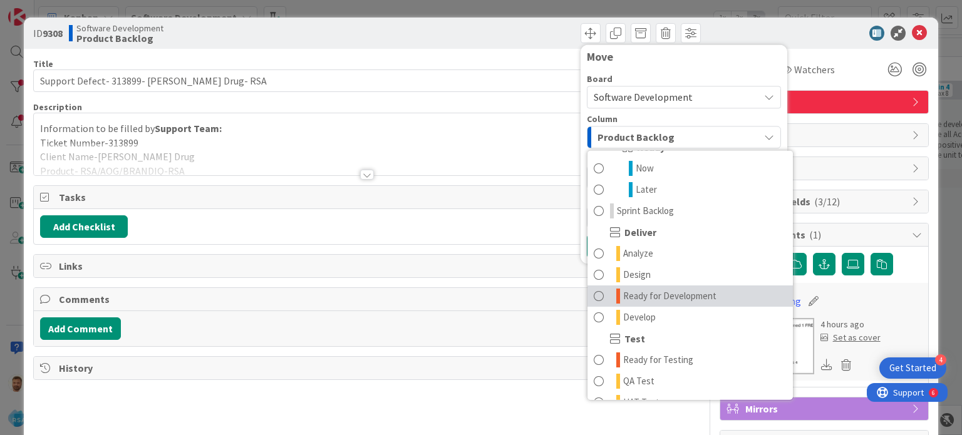
click at [663, 289] on span "Ready for Development" at bounding box center [669, 296] width 93 height 15
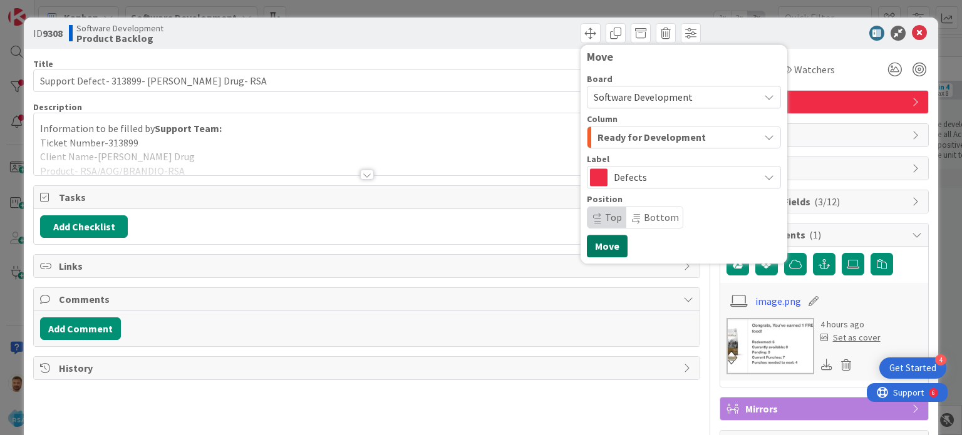
click at [605, 254] on button "Move" at bounding box center [607, 246] width 41 height 23
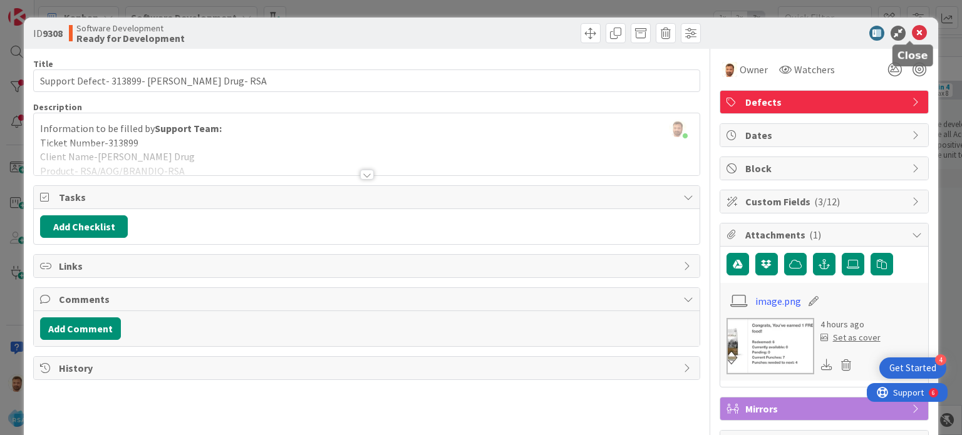
click at [912, 33] on icon at bounding box center [919, 33] width 15 height 15
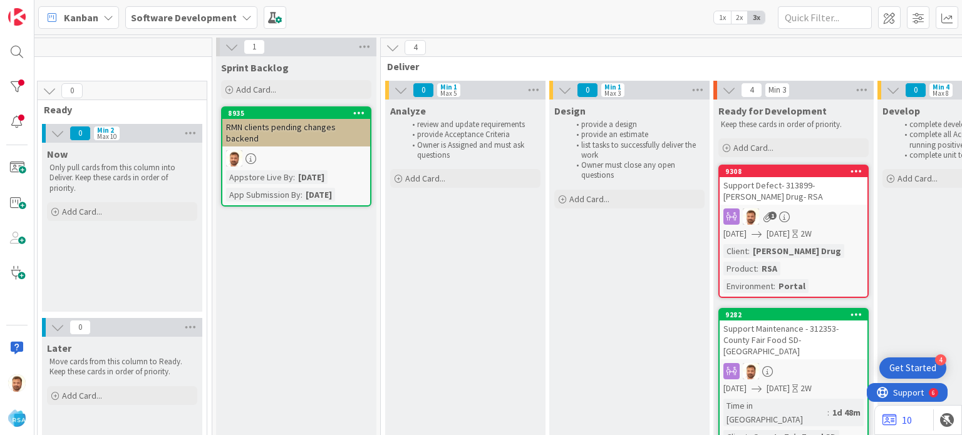
click at [756, 186] on div "Support Defect- 313899- [PERSON_NAME] Drug- RSA" at bounding box center [793, 191] width 148 height 28
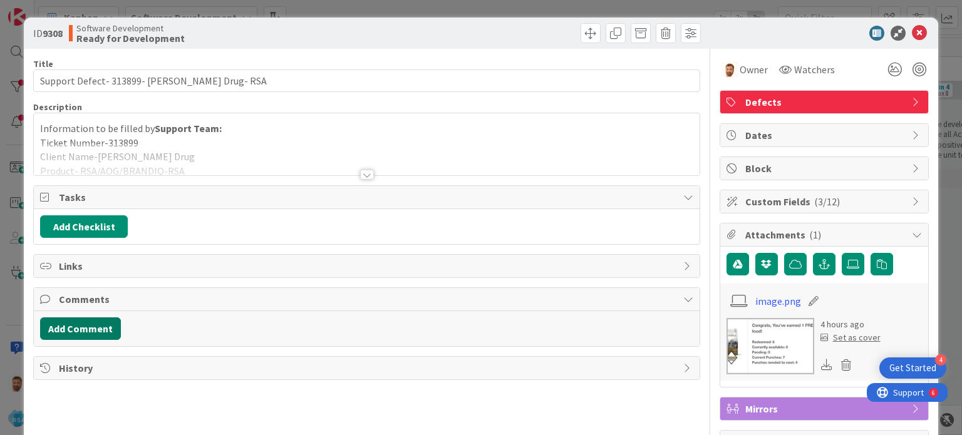
click at [90, 327] on button "Add Comment" at bounding box center [80, 328] width 81 height 23
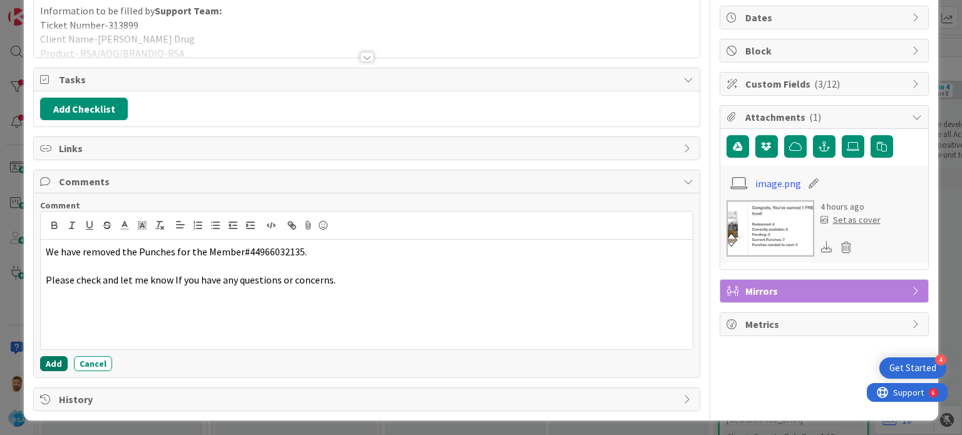
click at [48, 363] on button "Add" at bounding box center [54, 363] width 28 height 15
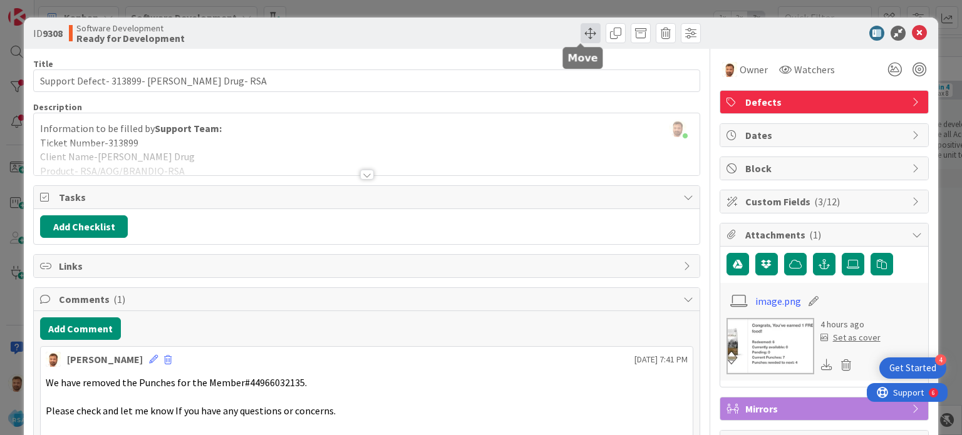
click at [580, 36] on span at bounding box center [590, 33] width 20 height 20
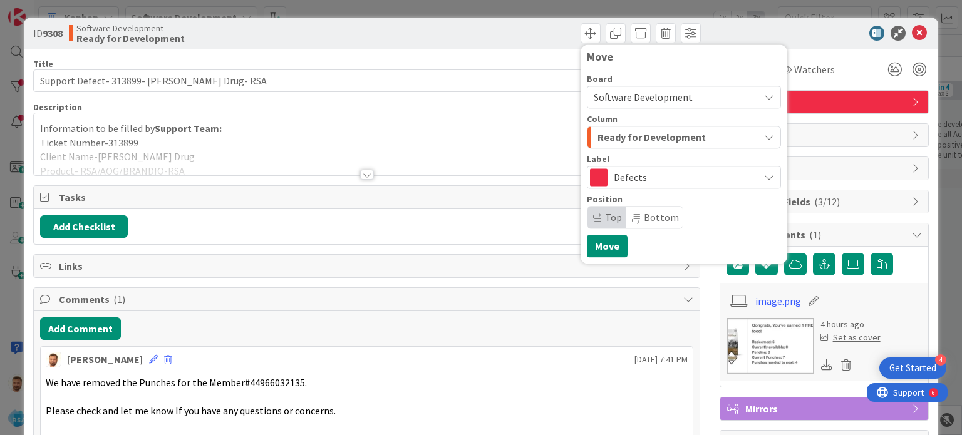
click at [607, 143] on span "Ready for Development" at bounding box center [651, 137] width 108 height 16
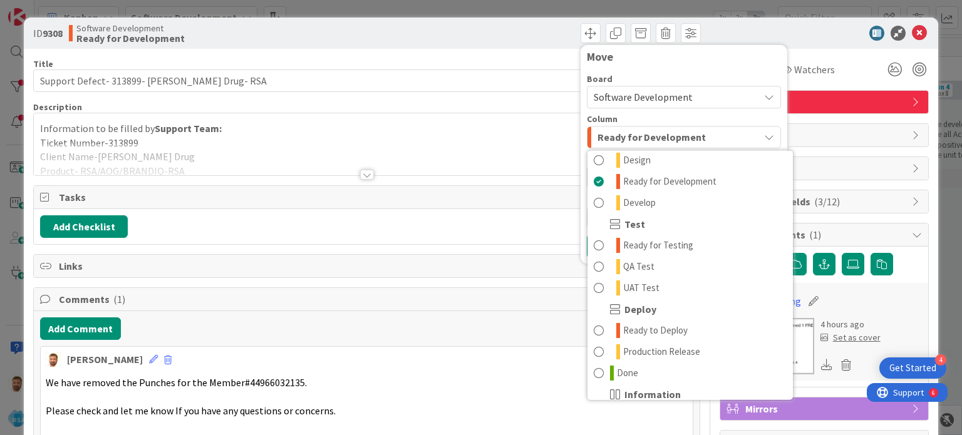
scroll to position [345, 0]
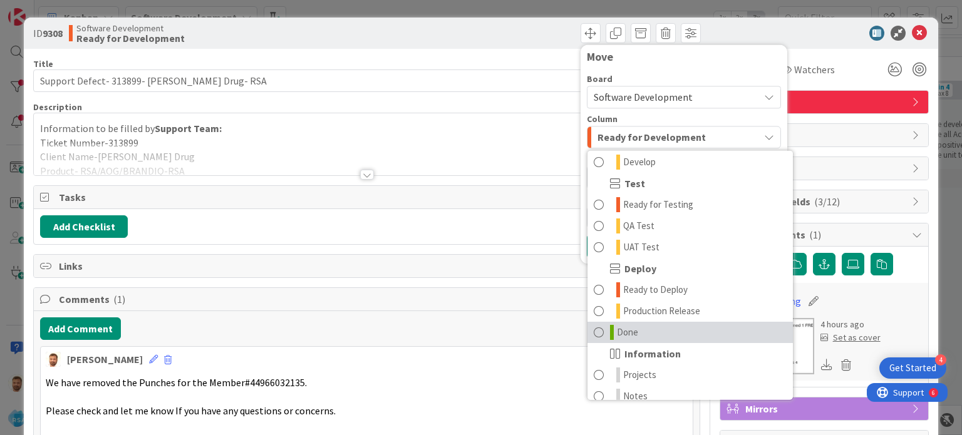
click at [617, 330] on span "Done" at bounding box center [627, 332] width 21 height 15
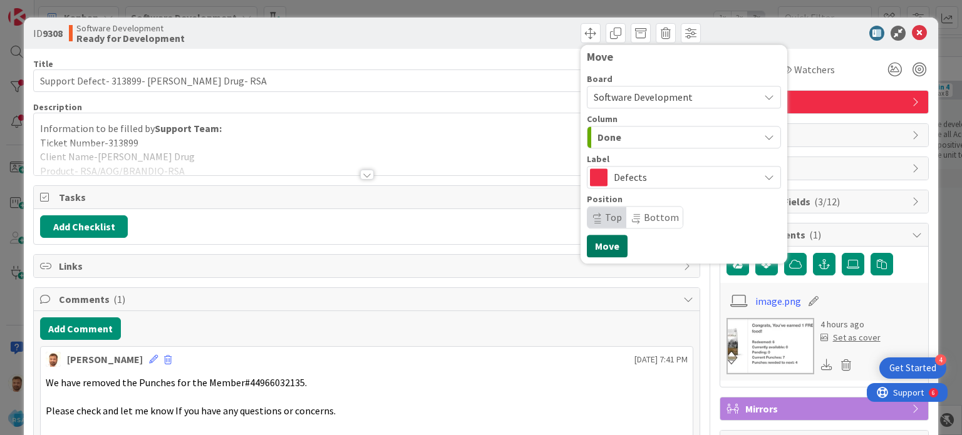
click at [602, 250] on button "Move" at bounding box center [607, 246] width 41 height 23
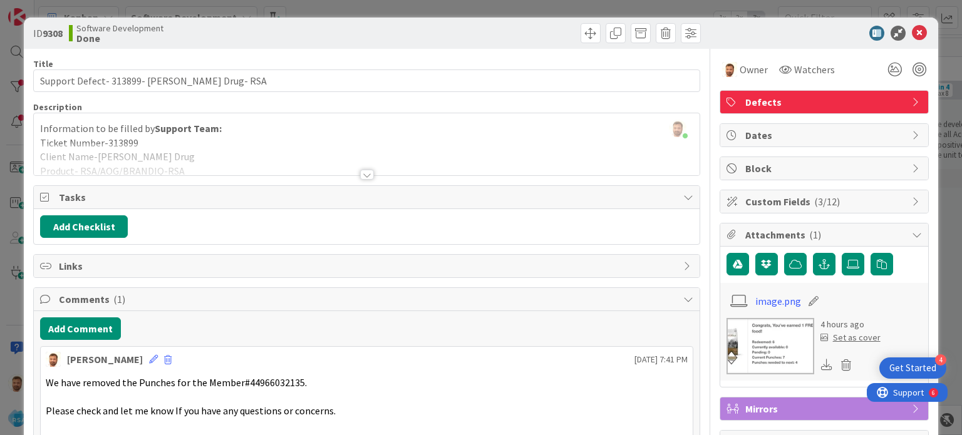
click at [912, 34] on icon at bounding box center [919, 33] width 15 height 15
